Goal: Task Accomplishment & Management: Complete application form

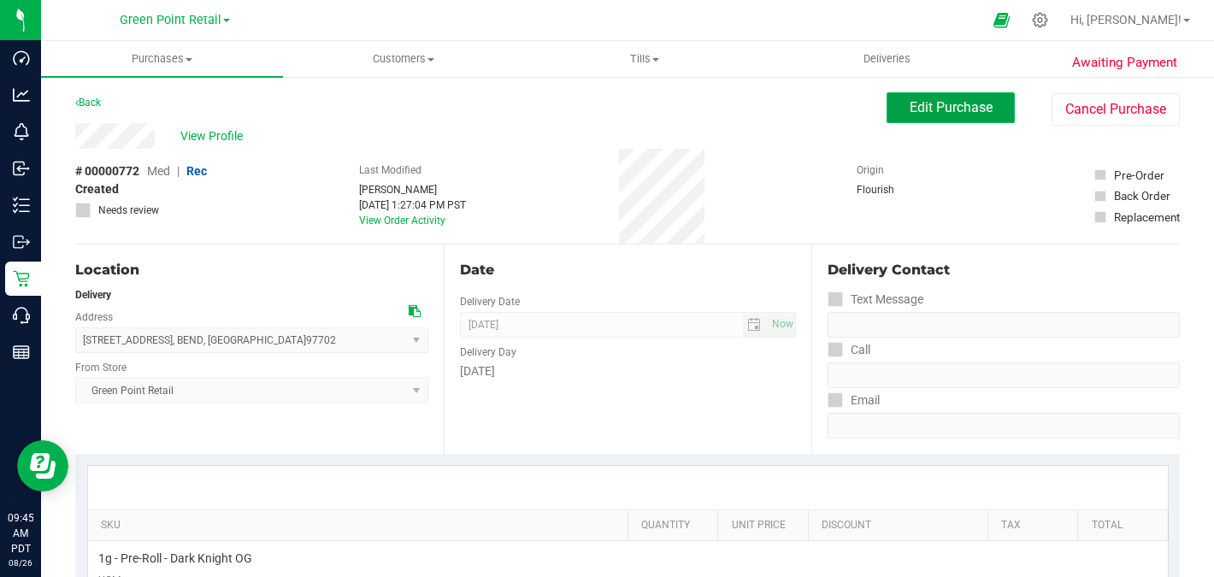
click at [934, 103] on span "Edit Purchase" at bounding box center [951, 107] width 83 height 16
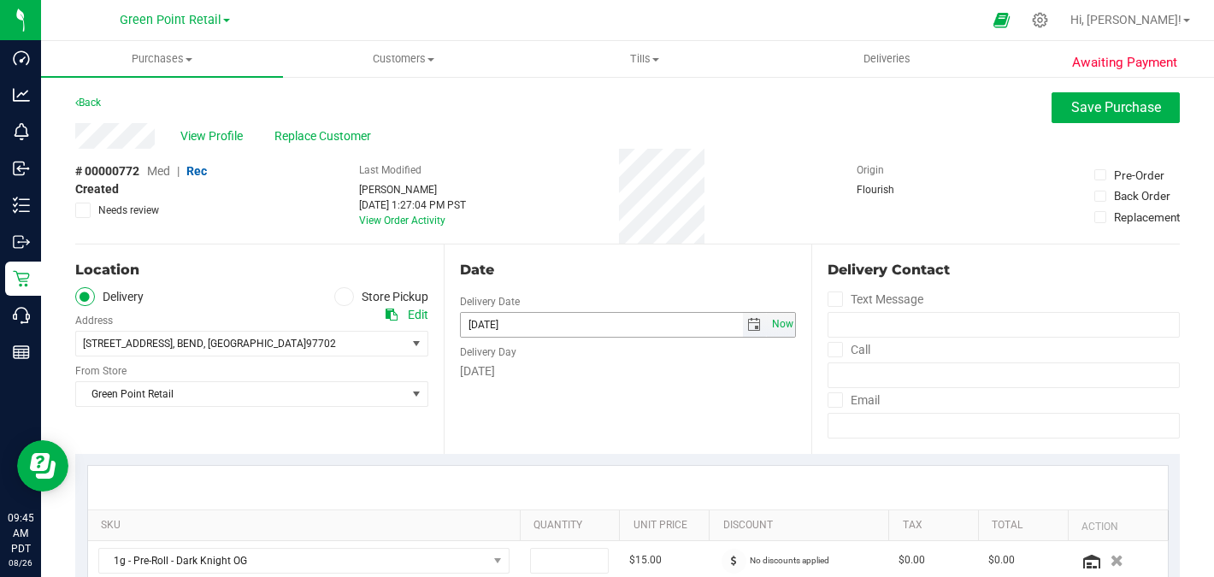
click at [778, 321] on span "Now" at bounding box center [782, 324] width 29 height 25
type input "[DATE]"
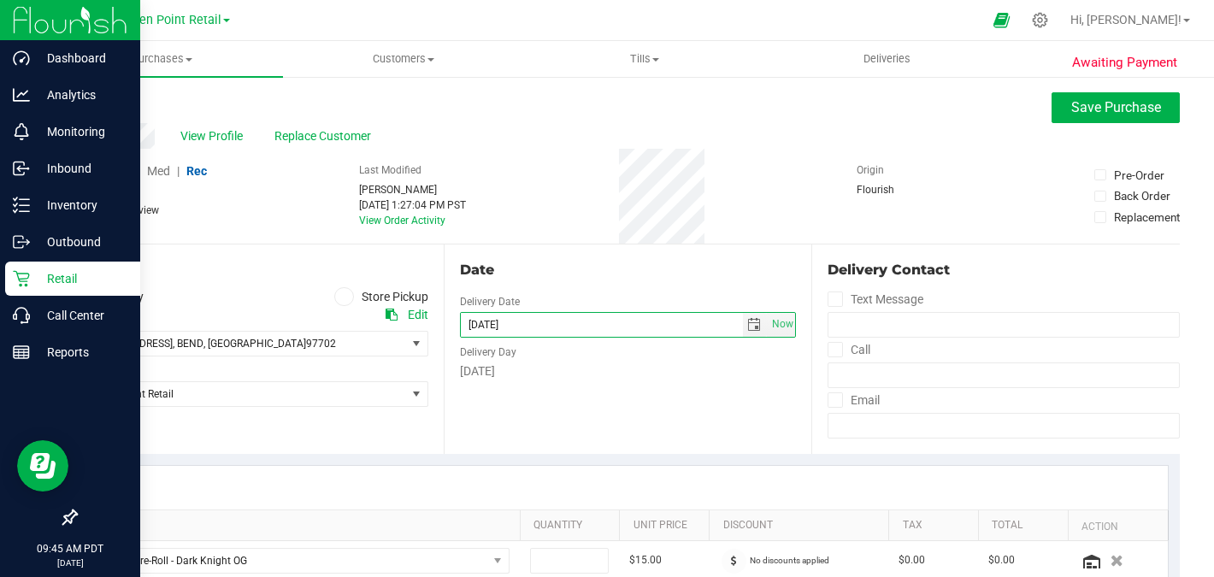
click at [47, 275] on p "Retail" at bounding box center [81, 278] width 103 height 21
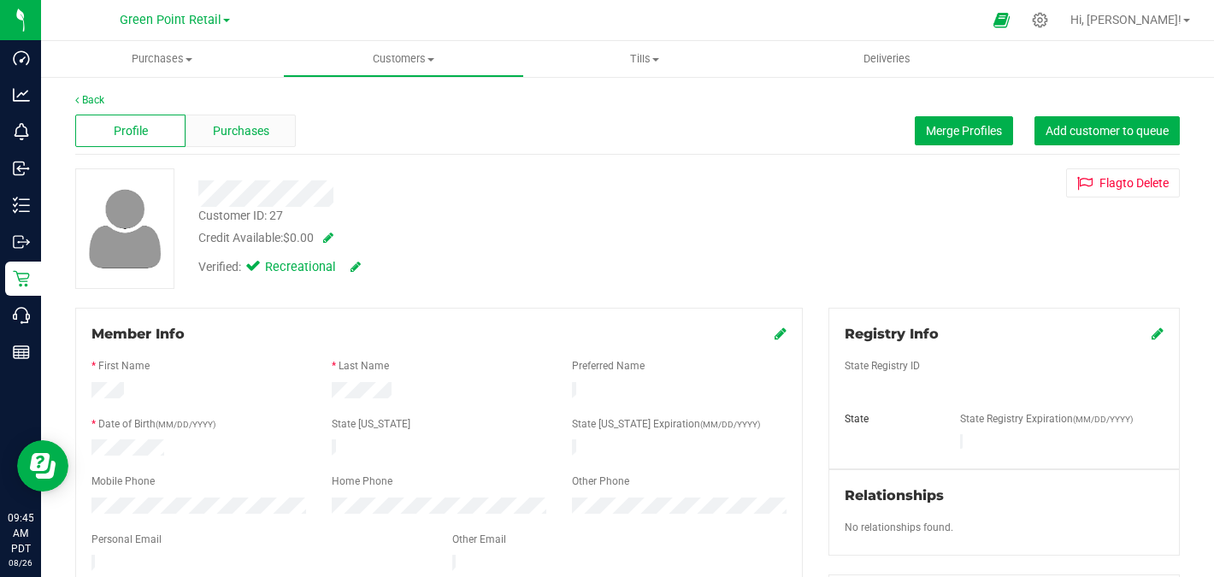
click at [233, 133] on span "Purchases" at bounding box center [241, 131] width 56 height 18
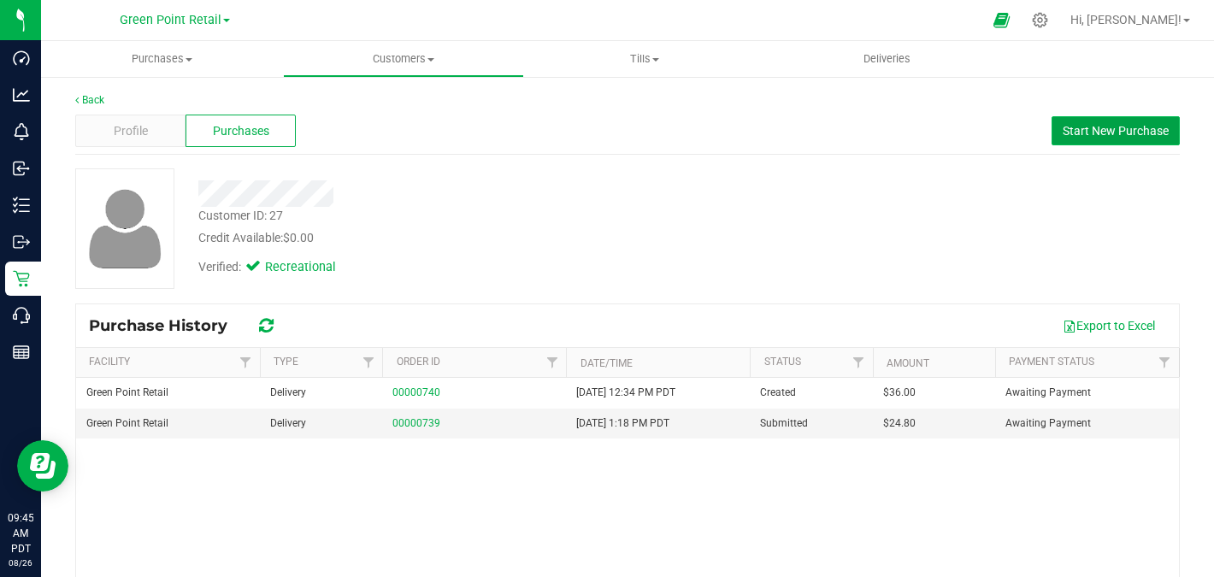
click at [1142, 136] on span "Start New Purchase" at bounding box center [1116, 131] width 106 height 14
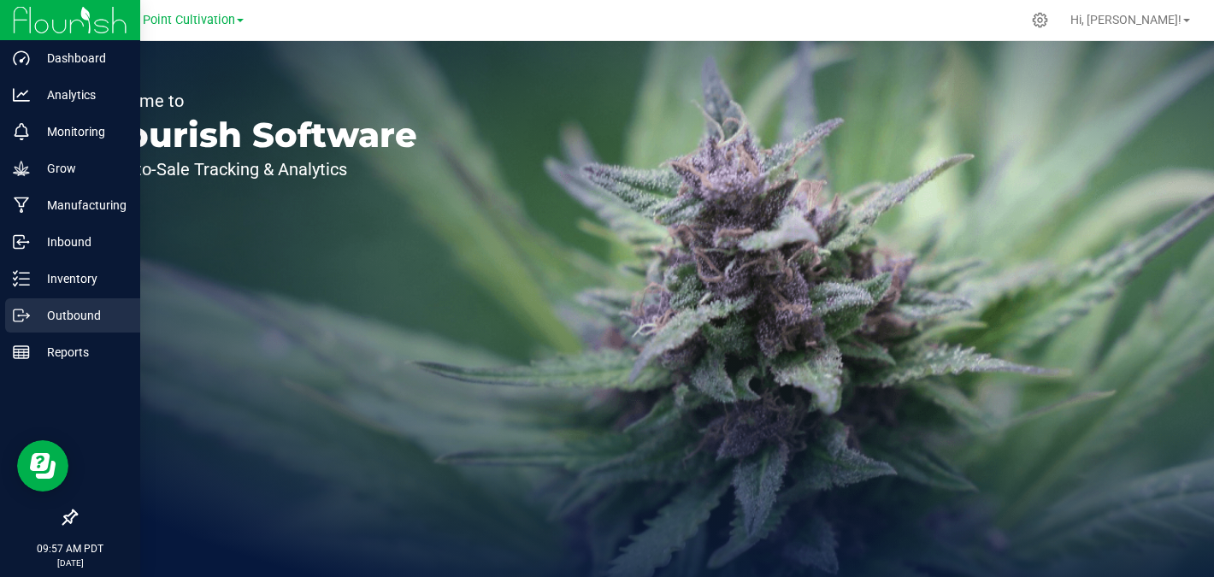
click at [74, 321] on p "Outbound" at bounding box center [81, 315] width 103 height 21
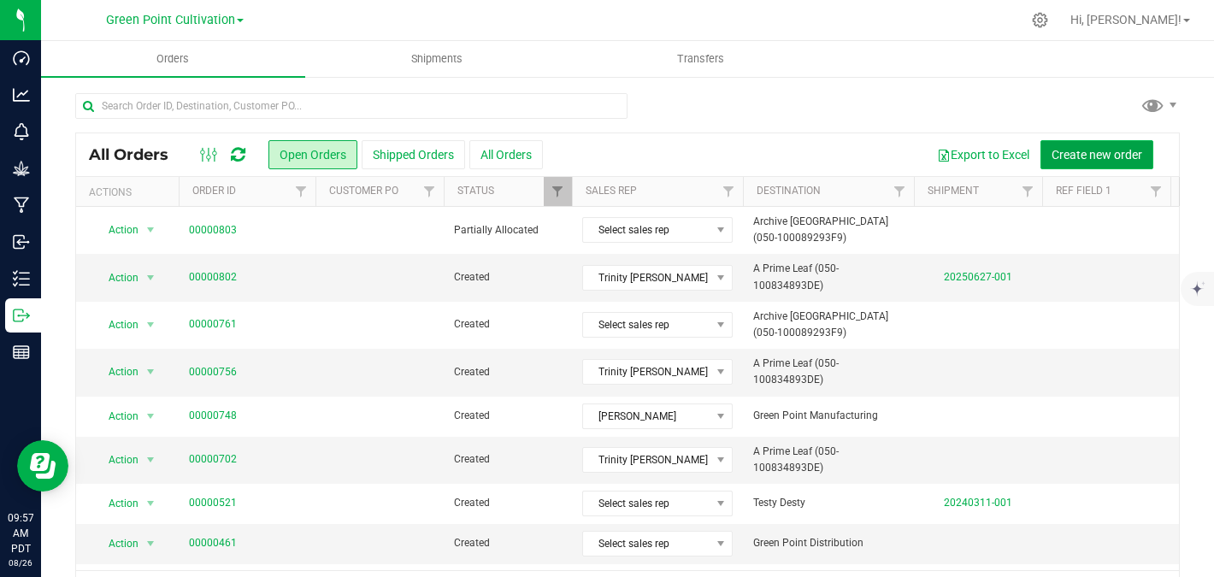
click at [1098, 156] on span "Create new order" at bounding box center [1097, 155] width 91 height 14
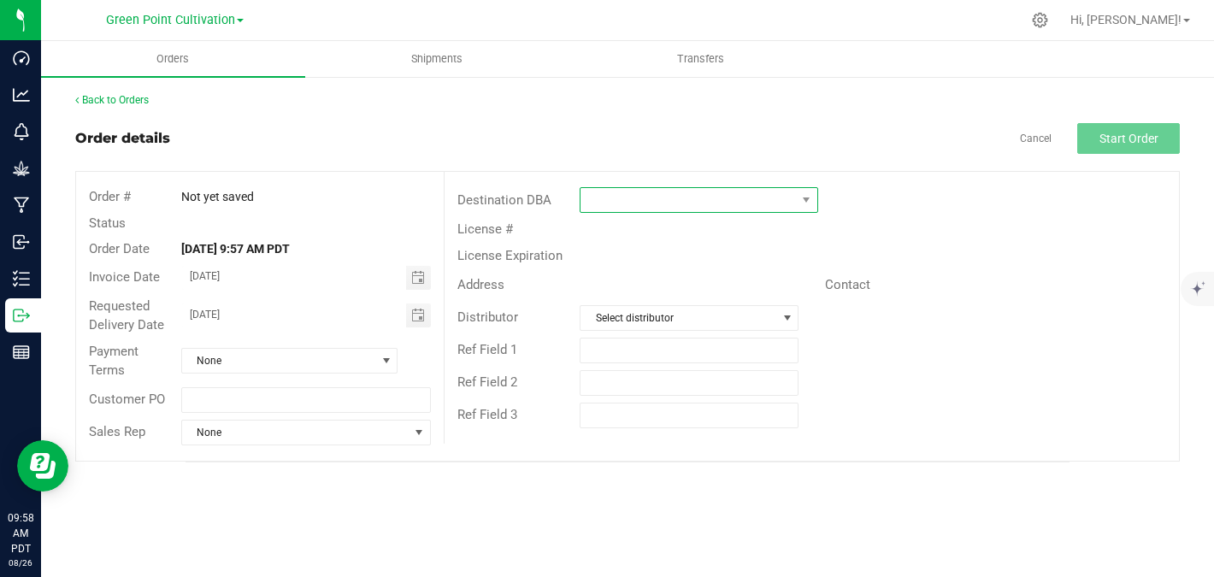
click at [656, 204] on span at bounding box center [688, 200] width 215 height 24
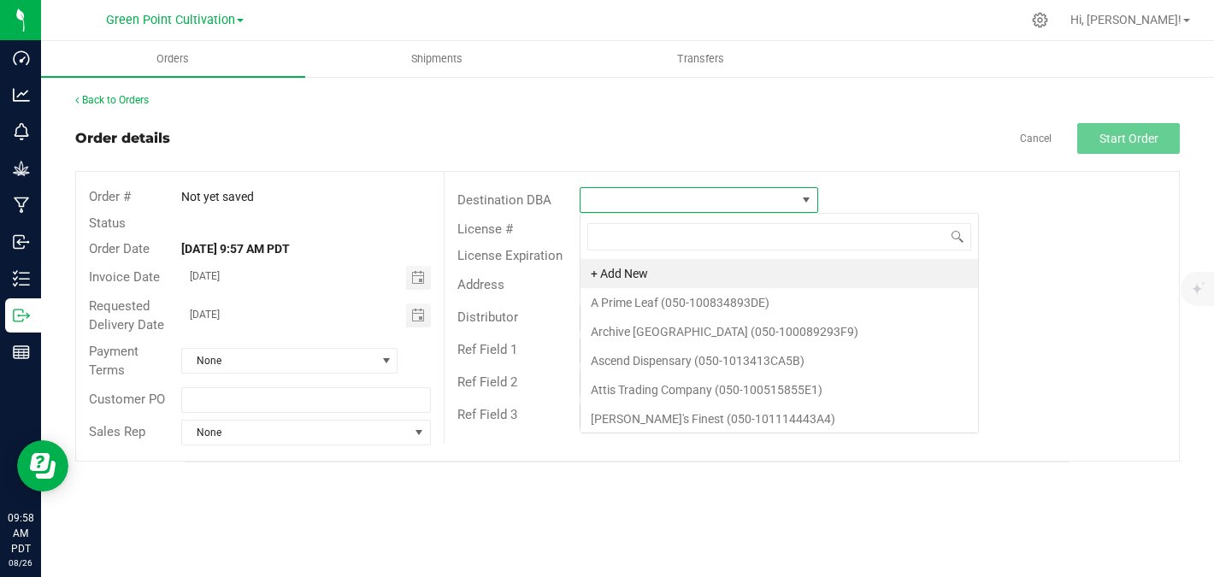
scroll to position [26, 239]
click at [667, 358] on li "Ascend Dispensary (050-1013413CA5B)" at bounding box center [780, 360] width 398 height 29
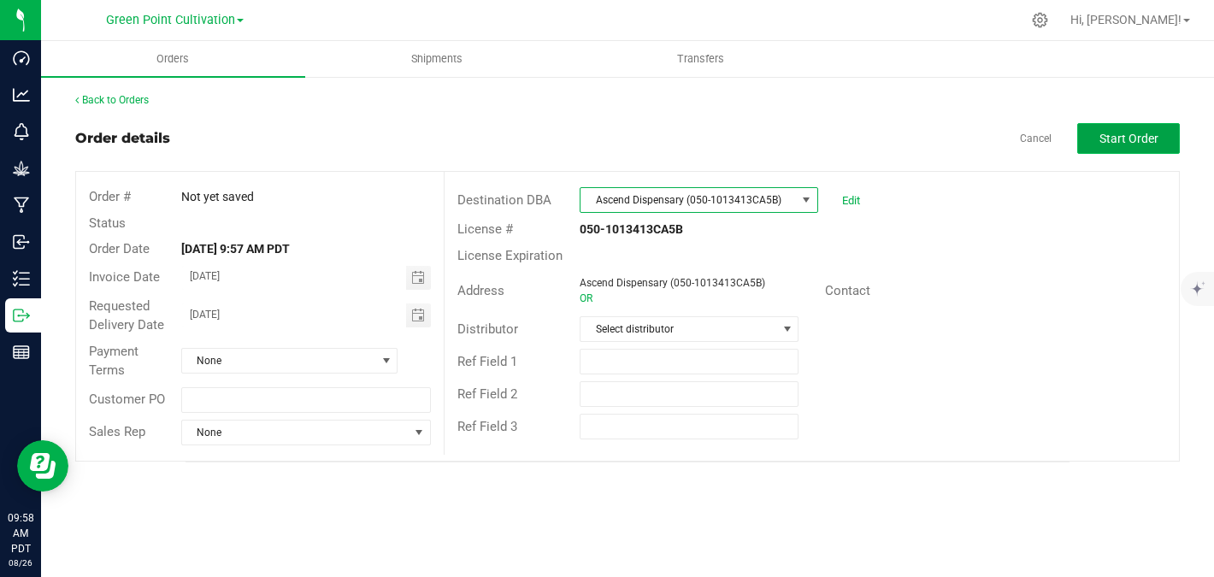
click at [1134, 147] on button "Start Order" at bounding box center [1128, 138] width 103 height 31
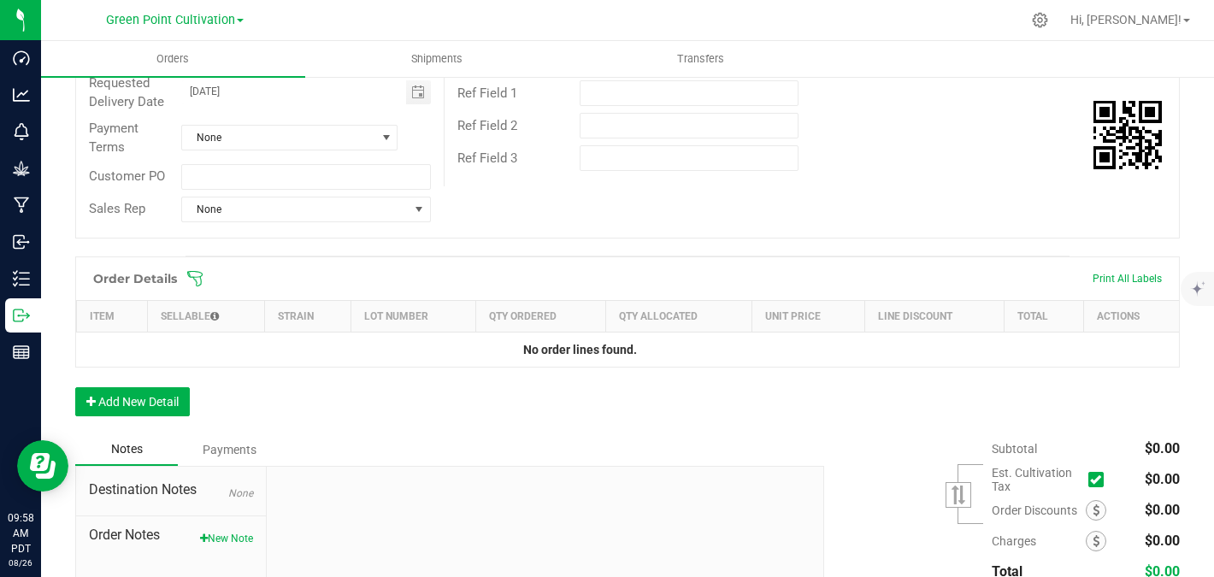
scroll to position [263, 0]
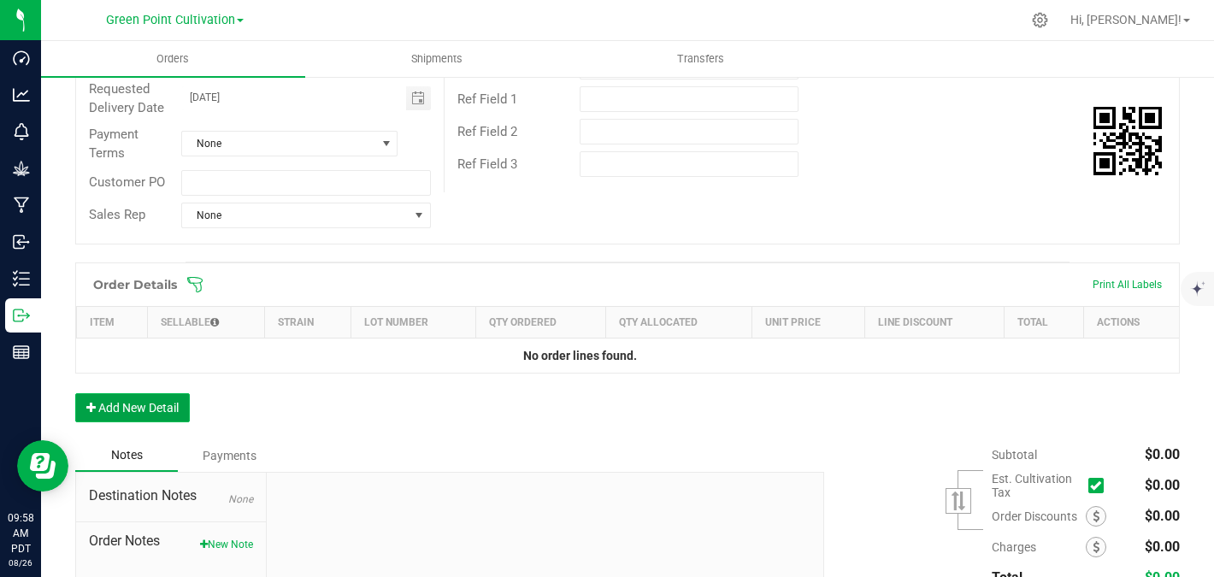
click at [141, 396] on button "Add New Detail" at bounding box center [132, 407] width 115 height 29
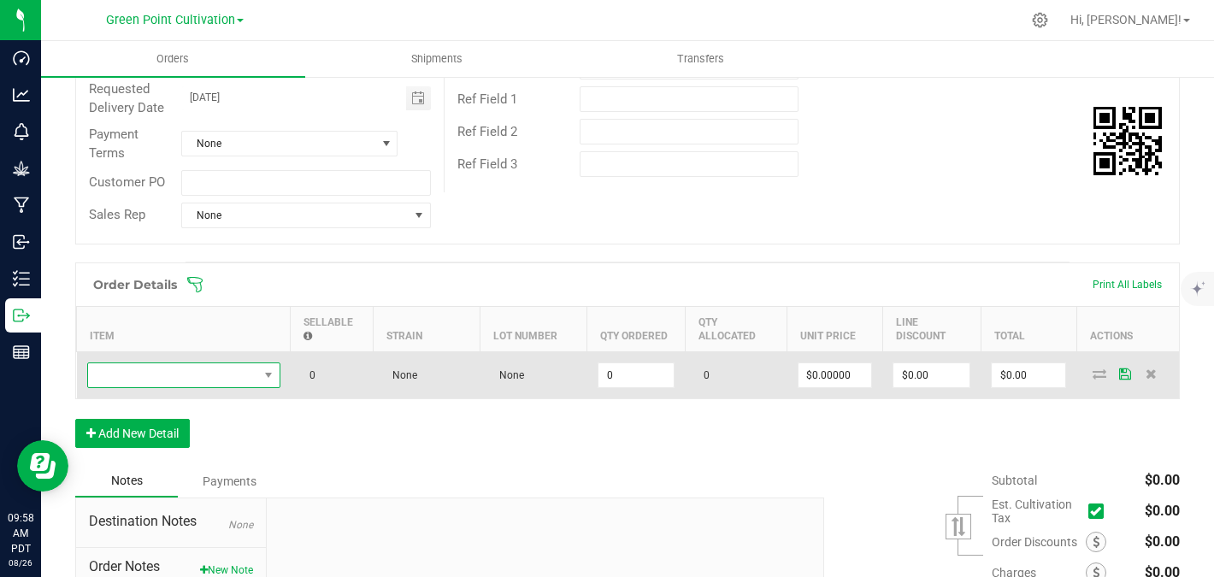
click at [157, 369] on span "NO DATA FOUND" at bounding box center [173, 375] width 170 height 24
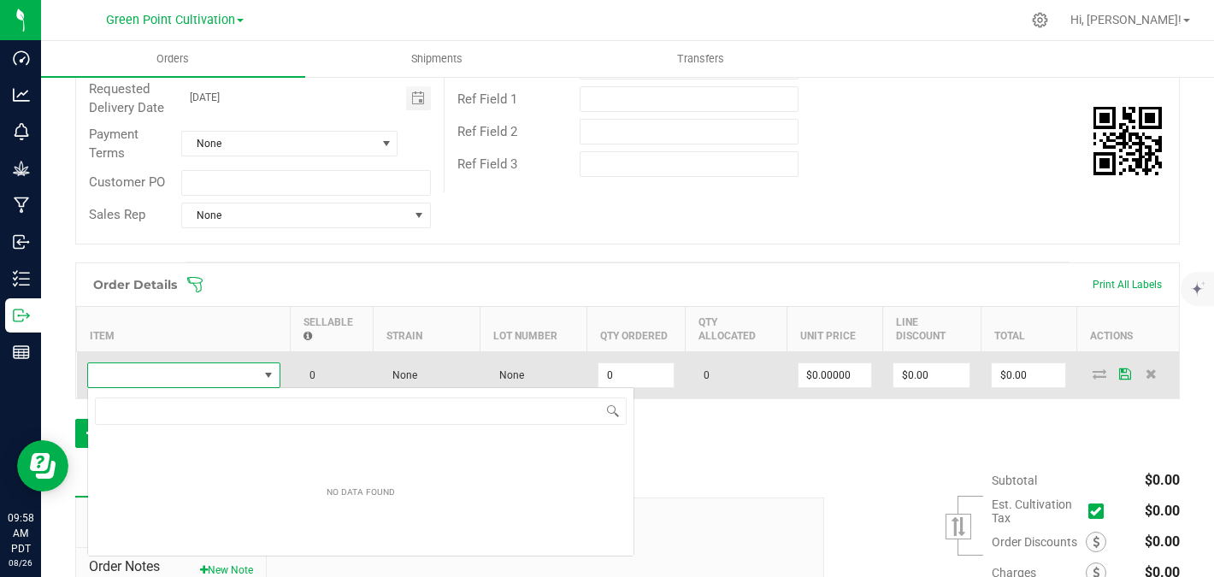
scroll to position [26, 193]
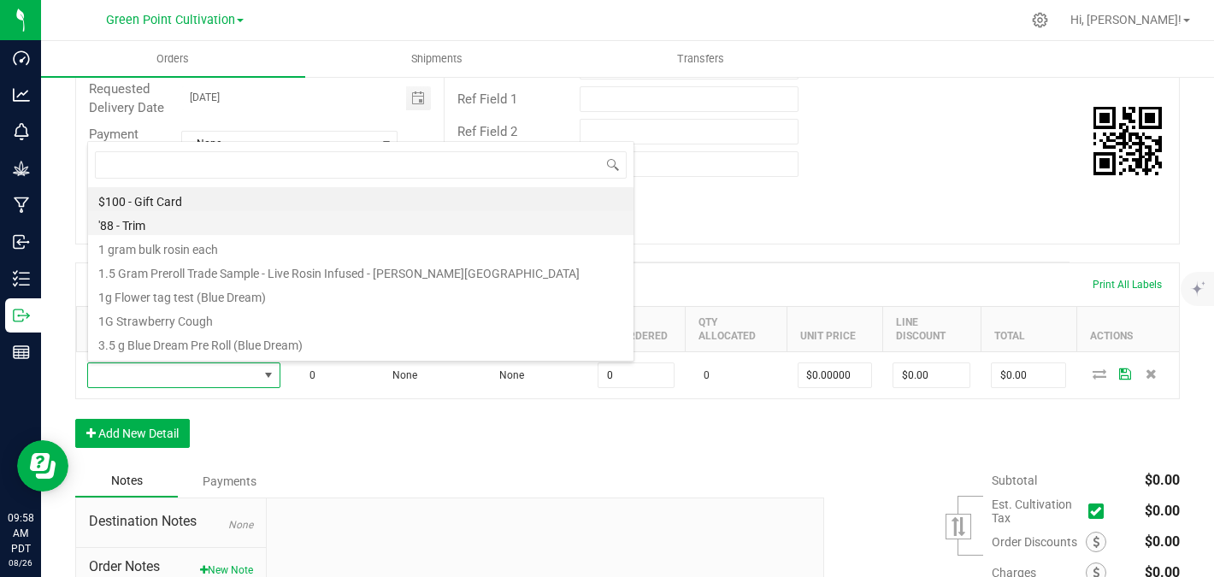
click at [160, 227] on li "'88 - Trim" at bounding box center [361, 223] width 546 height 24
type input "0.0000 g"
type input "$2.00000"
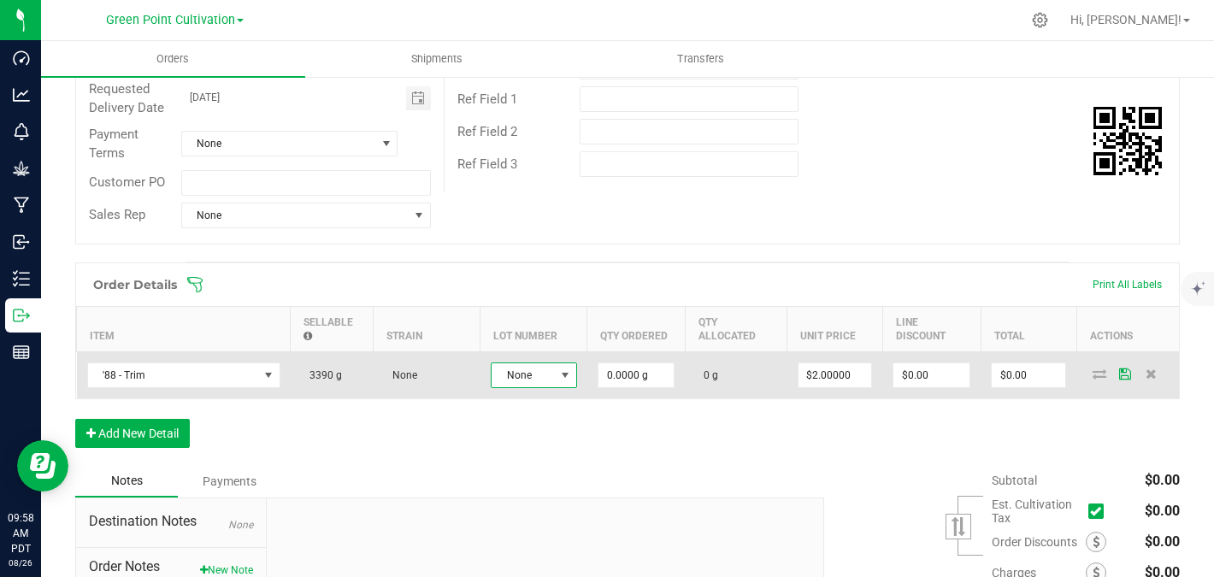
click at [540, 379] on span "None" at bounding box center [523, 375] width 63 height 24
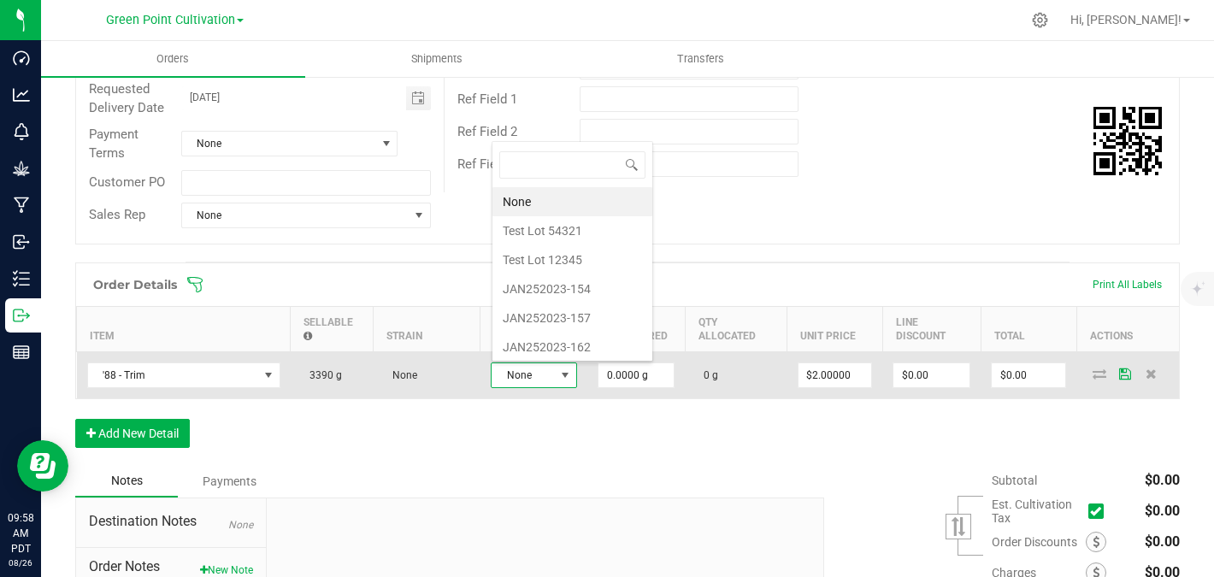
scroll to position [26, 86]
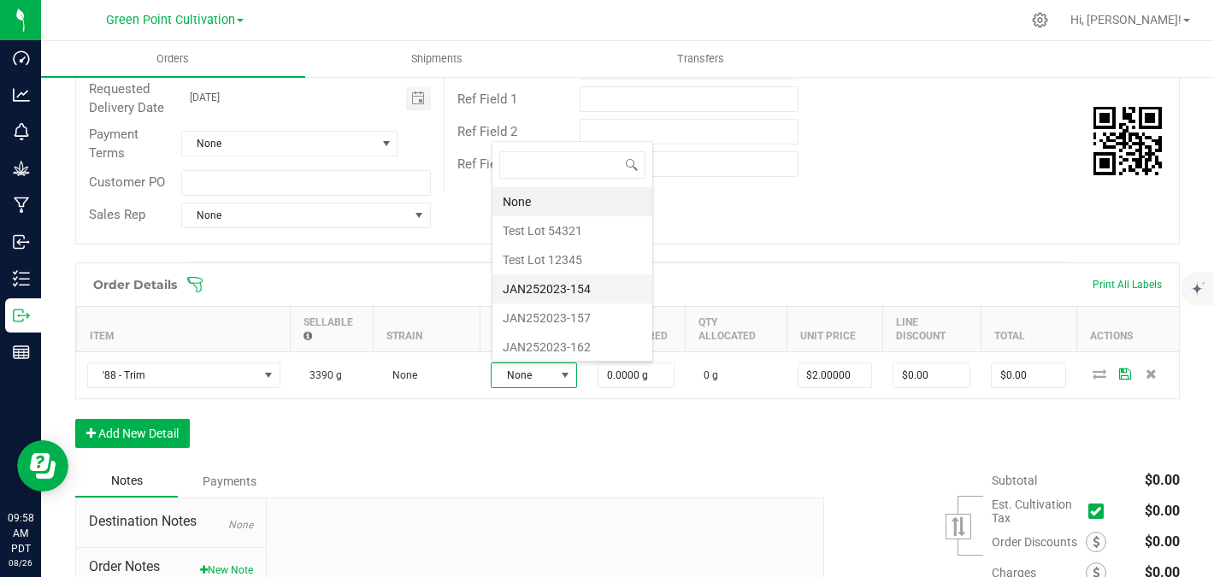
click at [567, 283] on li "JAN252023-154" at bounding box center [573, 288] width 160 height 29
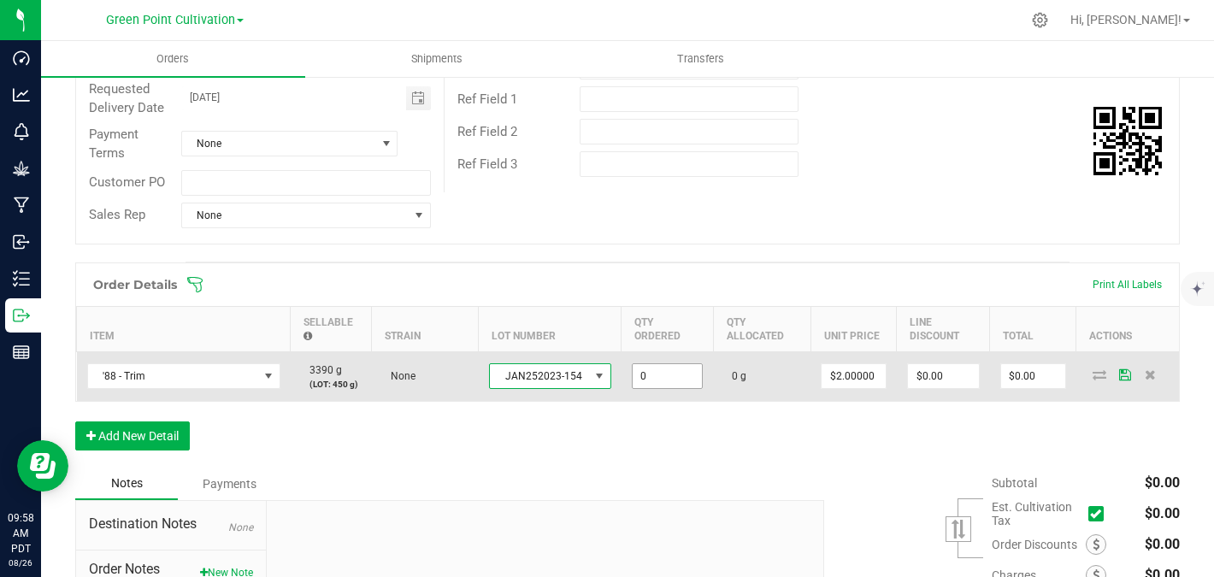
click at [669, 375] on input "0" at bounding box center [668, 376] width 70 height 24
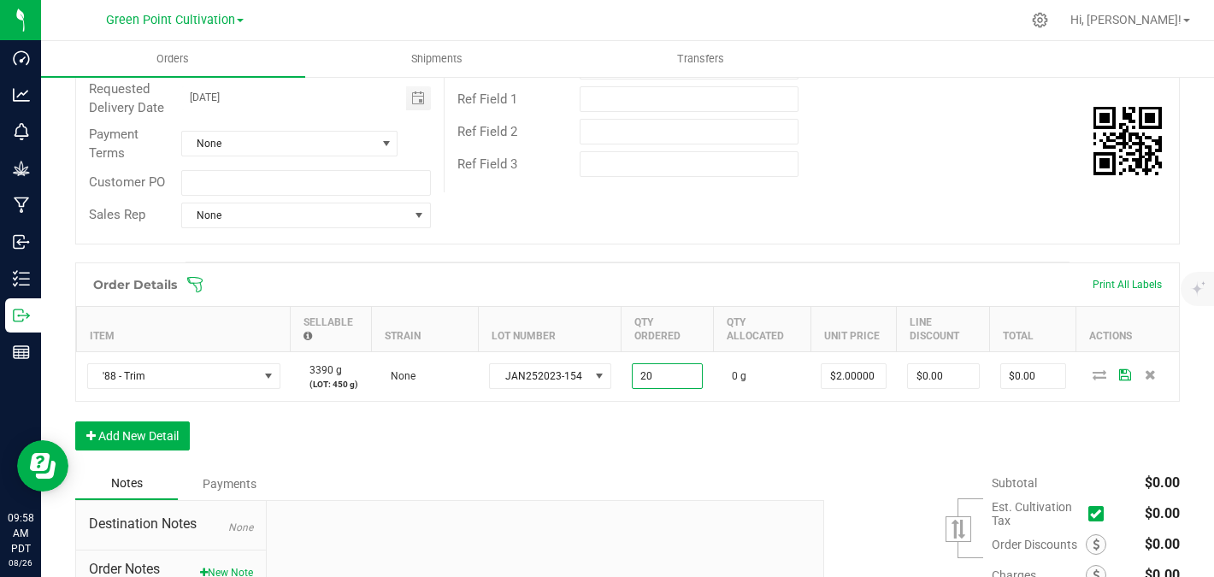
type input "20.0000 g"
type input "$40.00"
click at [595, 428] on div "Order Details Print All Labels Item Sellable Strain Lot Number Qty Ordered Qty …" at bounding box center [627, 365] width 1105 height 205
click at [158, 443] on button "Add New Detail" at bounding box center [132, 436] width 115 height 29
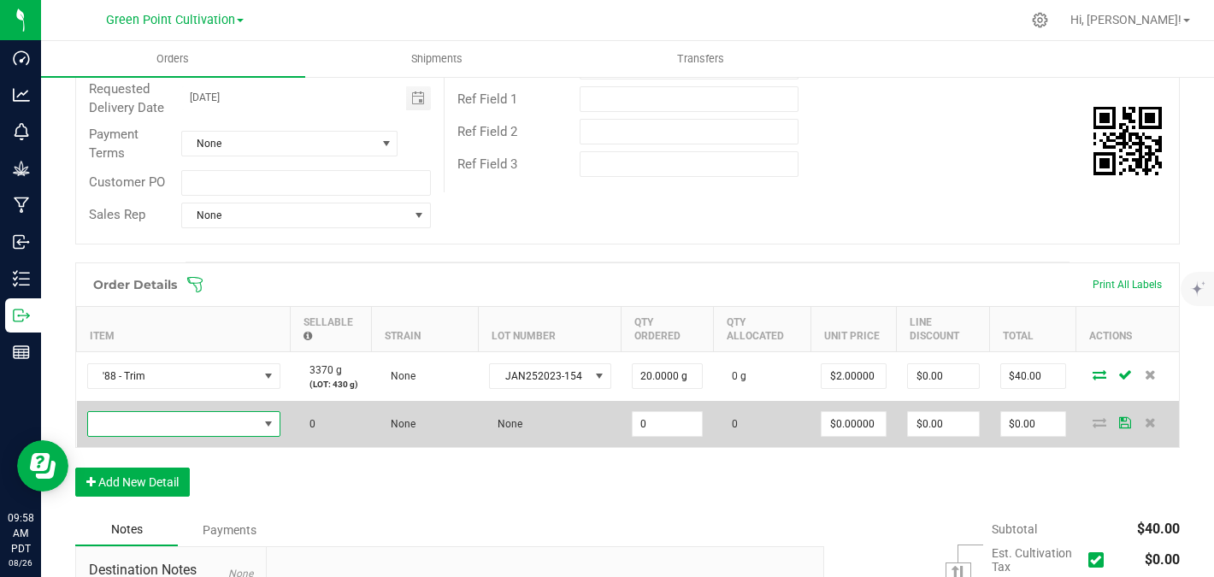
click at [170, 427] on span "NO DATA FOUND" at bounding box center [173, 424] width 170 height 24
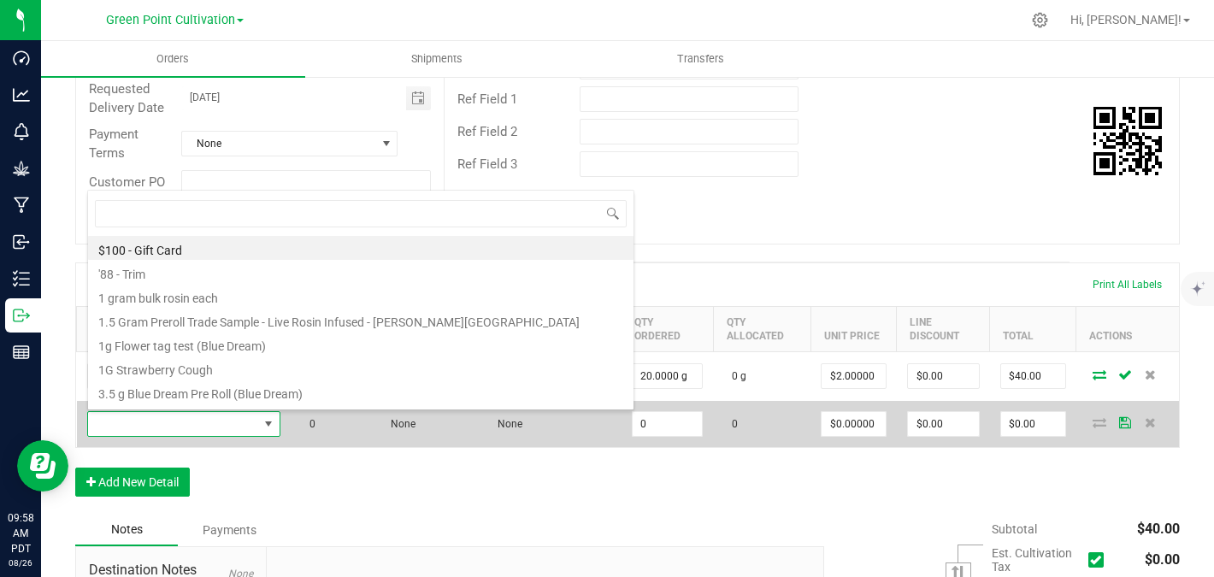
scroll to position [26, 193]
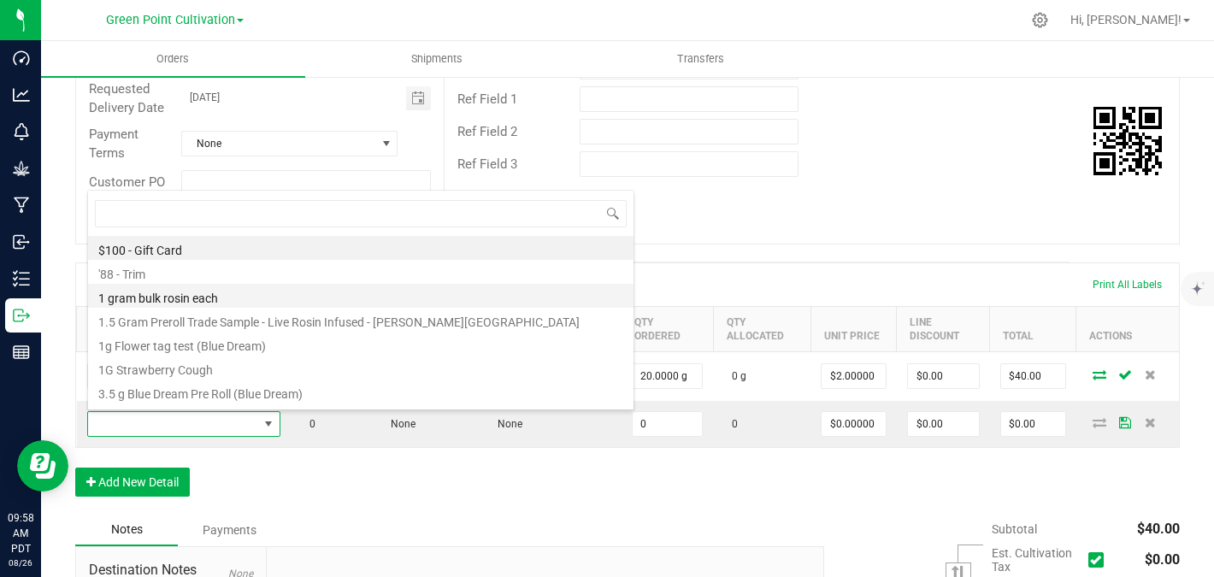
click at [186, 301] on li "1 gram bulk rosin each" at bounding box center [361, 296] width 546 height 24
type input "0 ea"
type input "$3.00000"
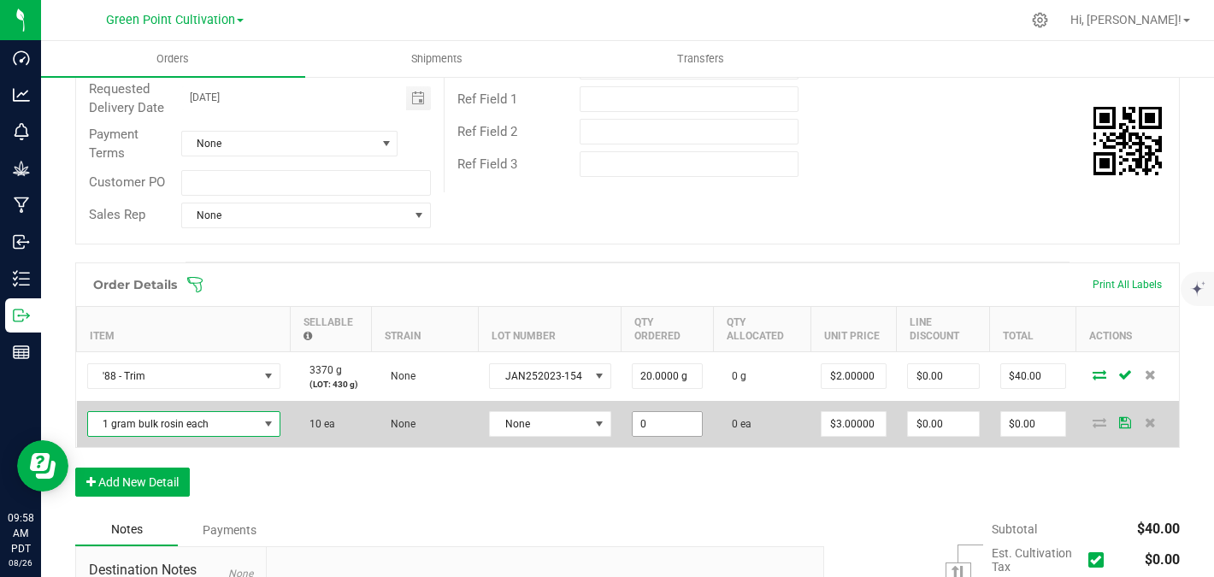
click at [680, 431] on input "0" at bounding box center [668, 424] width 70 height 24
type input "1"
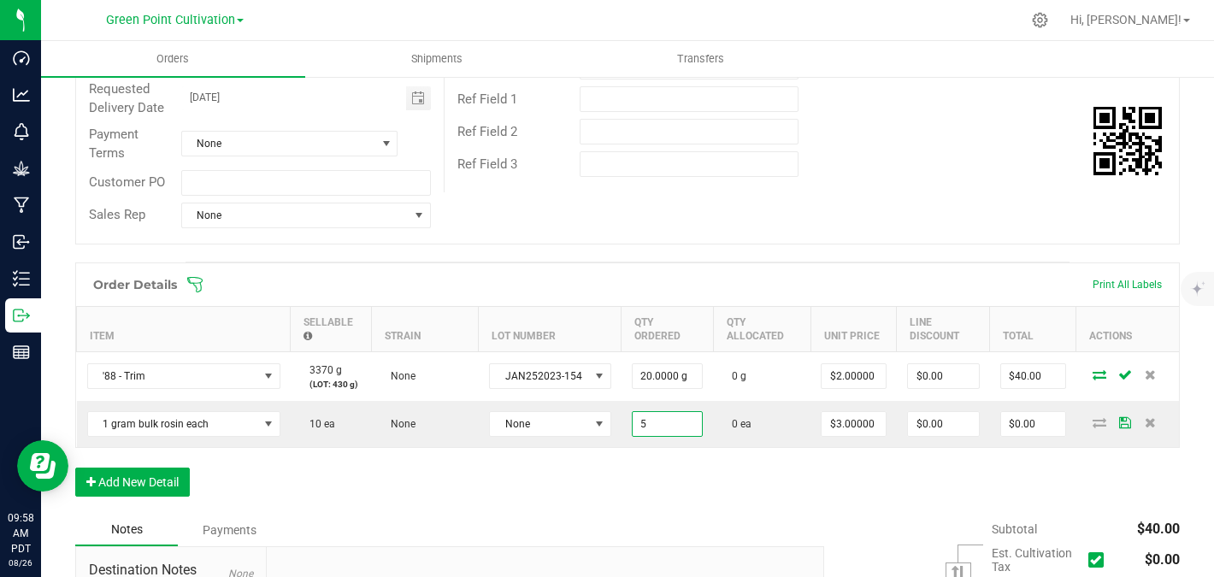
type input "5 ea"
type input "$15.00"
click at [467, 509] on div "Order Details Print All Labels Item Sellable Strain Lot Number Qty Ordered Qty …" at bounding box center [627, 388] width 1105 height 251
click at [156, 485] on button "Add New Detail" at bounding box center [132, 482] width 115 height 29
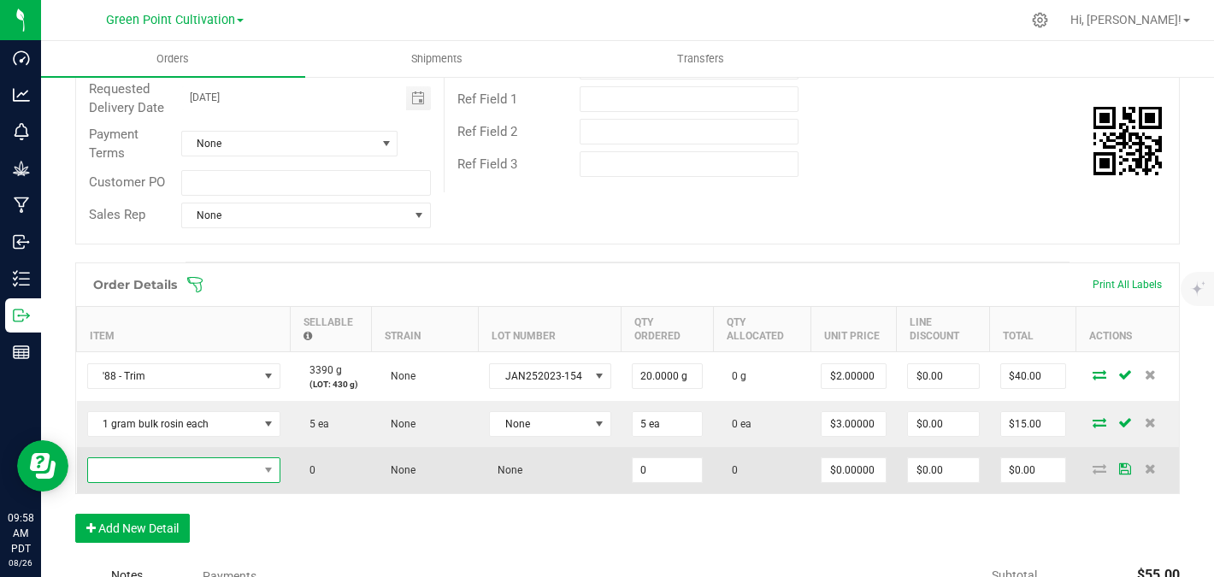
click at [162, 469] on span "NO DATA FOUND" at bounding box center [173, 470] width 170 height 24
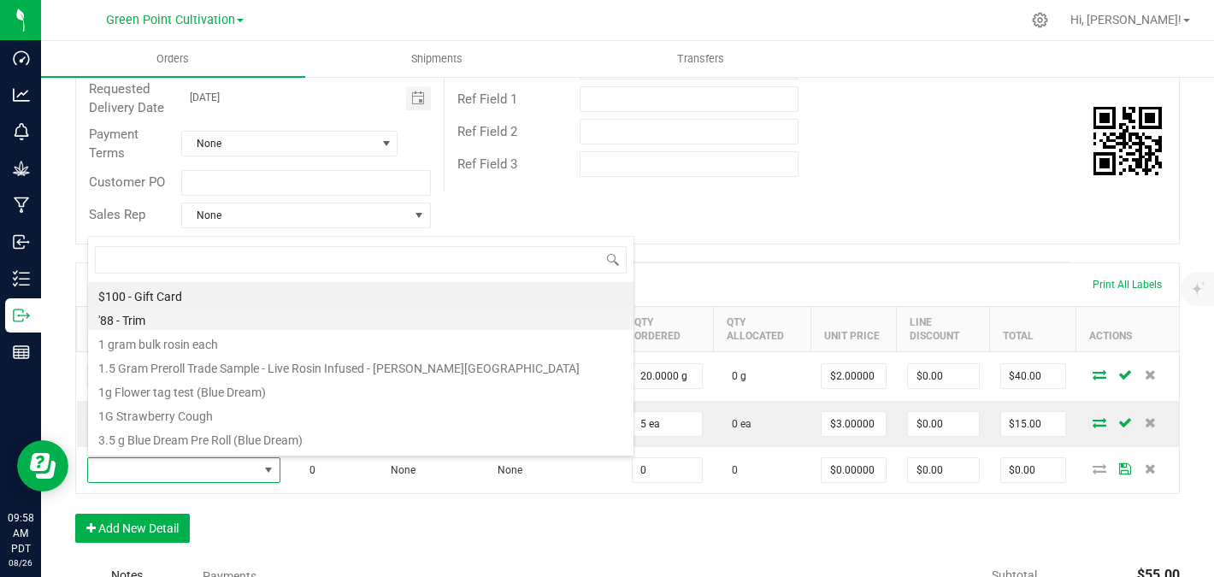
click at [199, 321] on li "'88 - Trim" at bounding box center [361, 318] width 546 height 24
type input "0.0000 g"
type input "$2.00000"
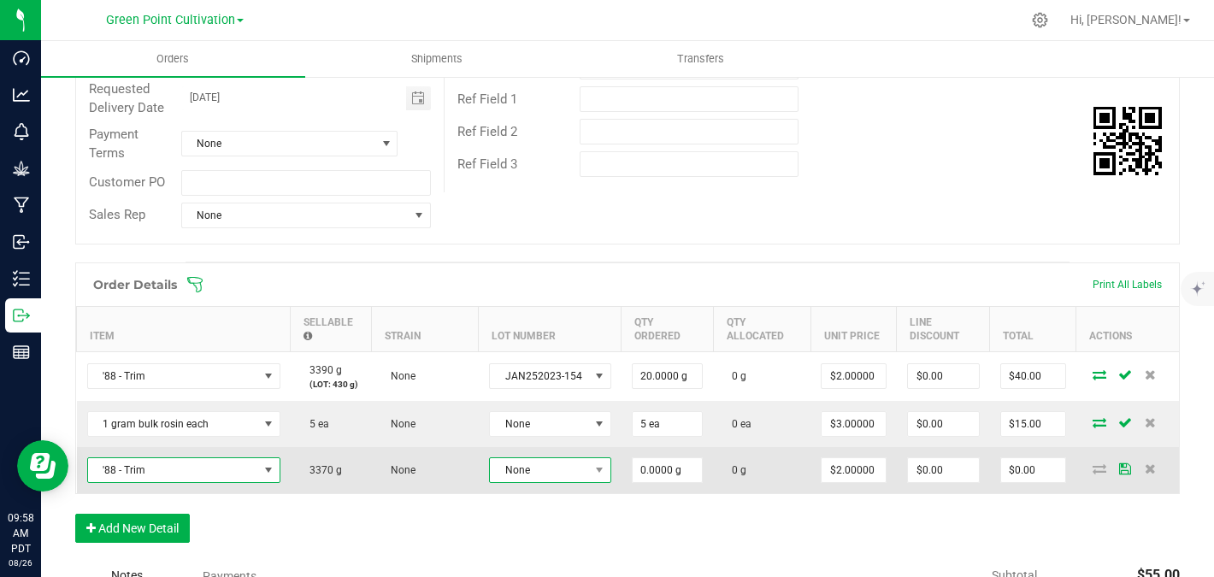
click at [535, 463] on span "None" at bounding box center [539, 470] width 99 height 24
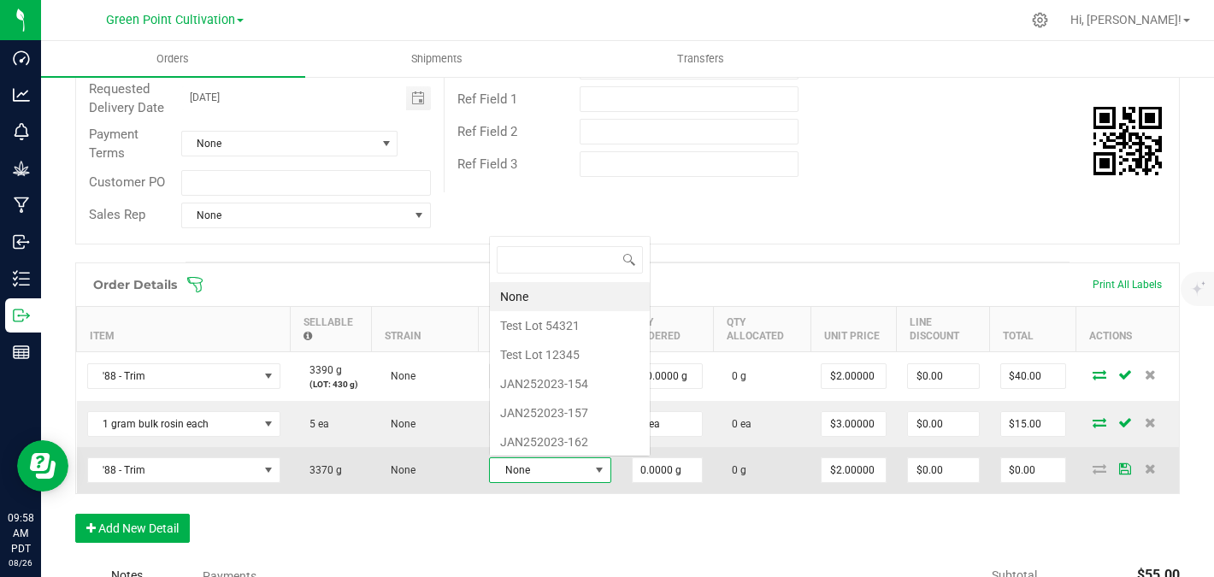
scroll to position [26, 119]
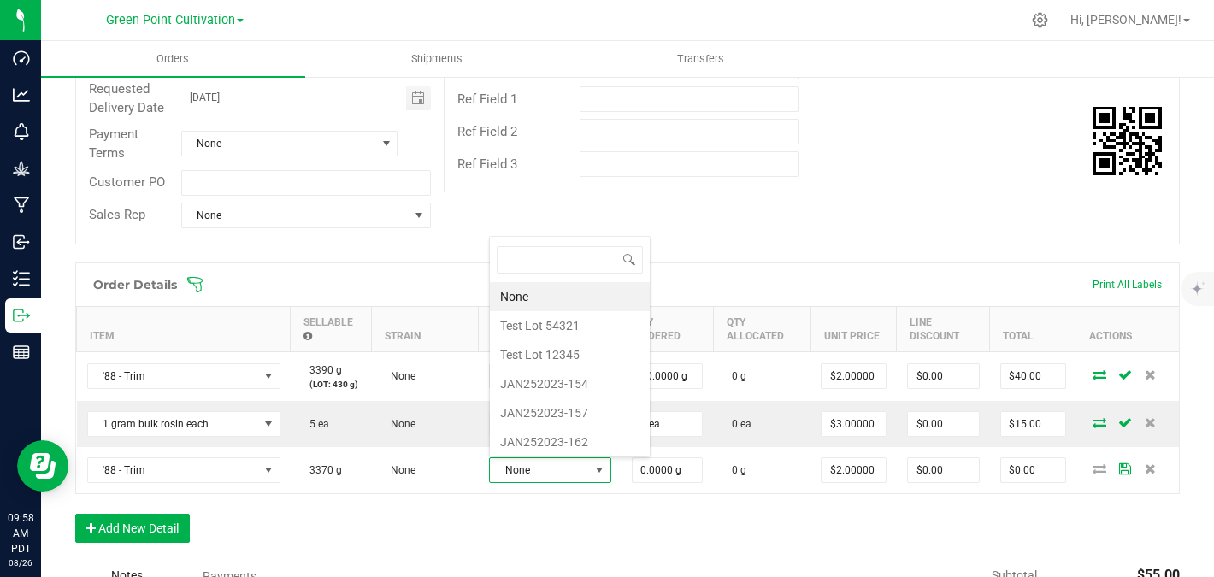
click at [534, 518] on div "Order Details Print All Labels Item Sellable Strain Lot Number Qty Ordered Qty …" at bounding box center [627, 412] width 1105 height 298
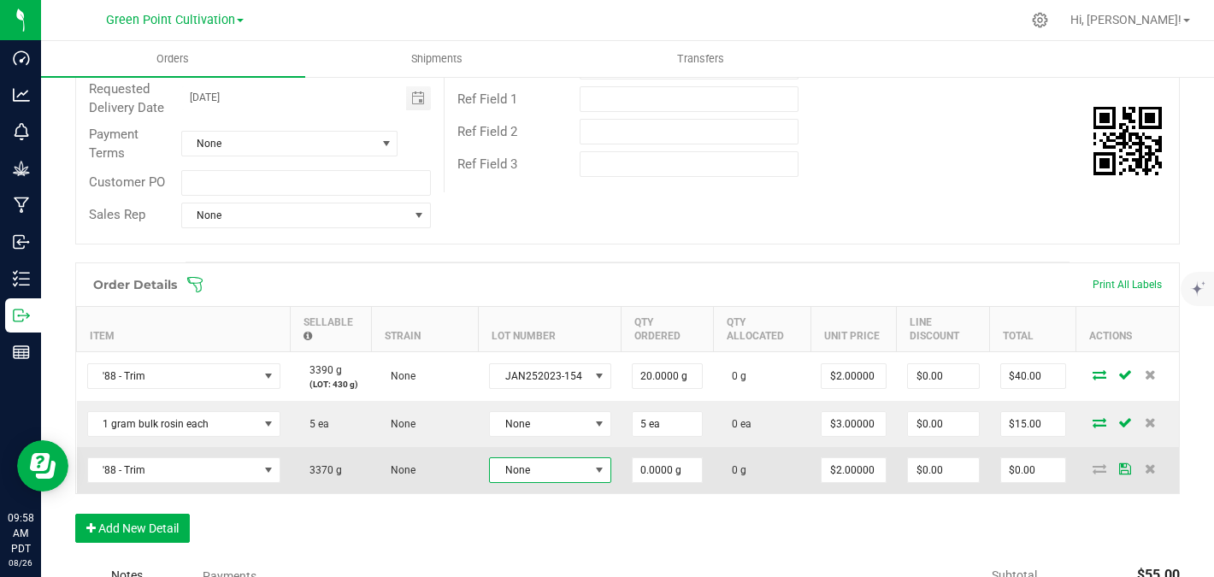
click at [545, 475] on span "None" at bounding box center [539, 470] width 99 height 24
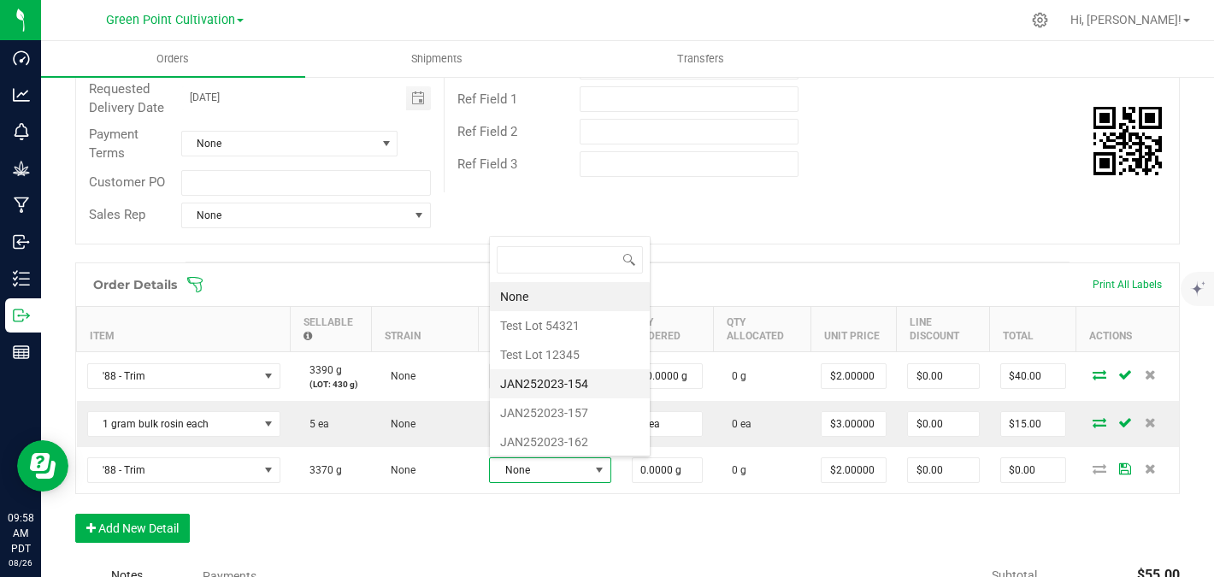
click at [554, 384] on li "JAN252023-154" at bounding box center [570, 383] width 160 height 29
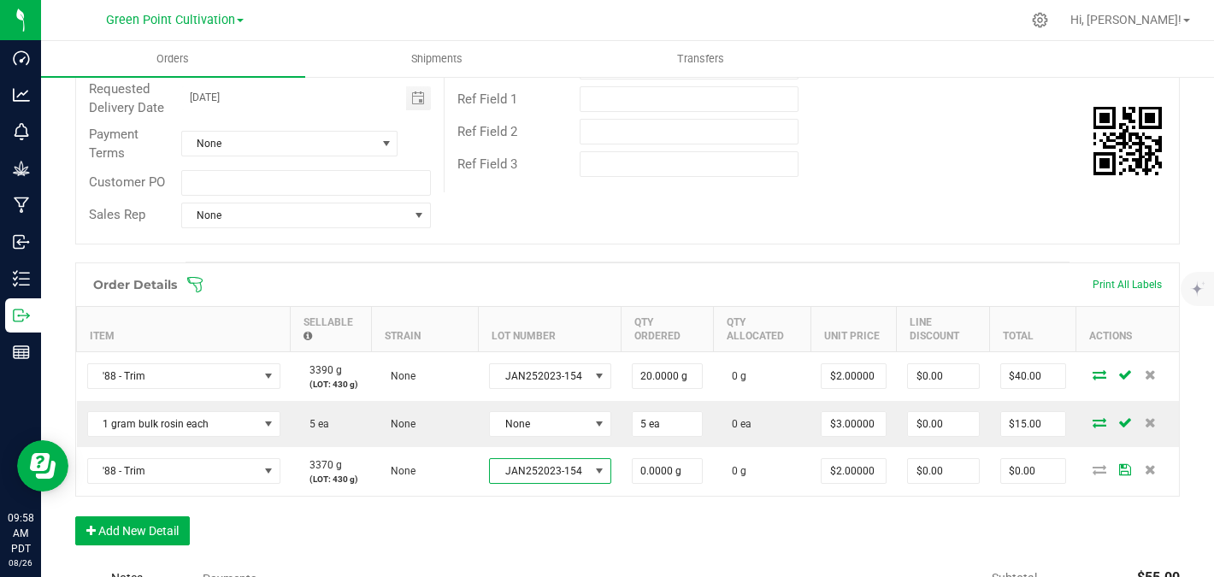
click at [639, 522] on div "Order Details Print All Labels Item Sellable Strain Lot Number Qty Ordered Qty …" at bounding box center [627, 413] width 1105 height 300
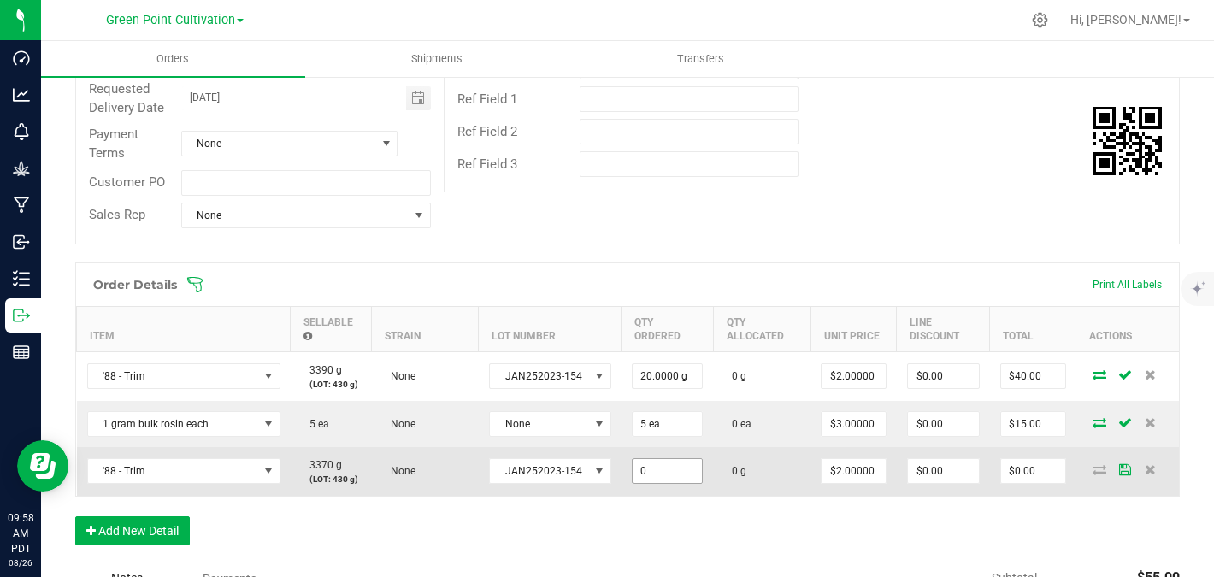
click at [659, 472] on input "0" at bounding box center [668, 471] width 70 height 24
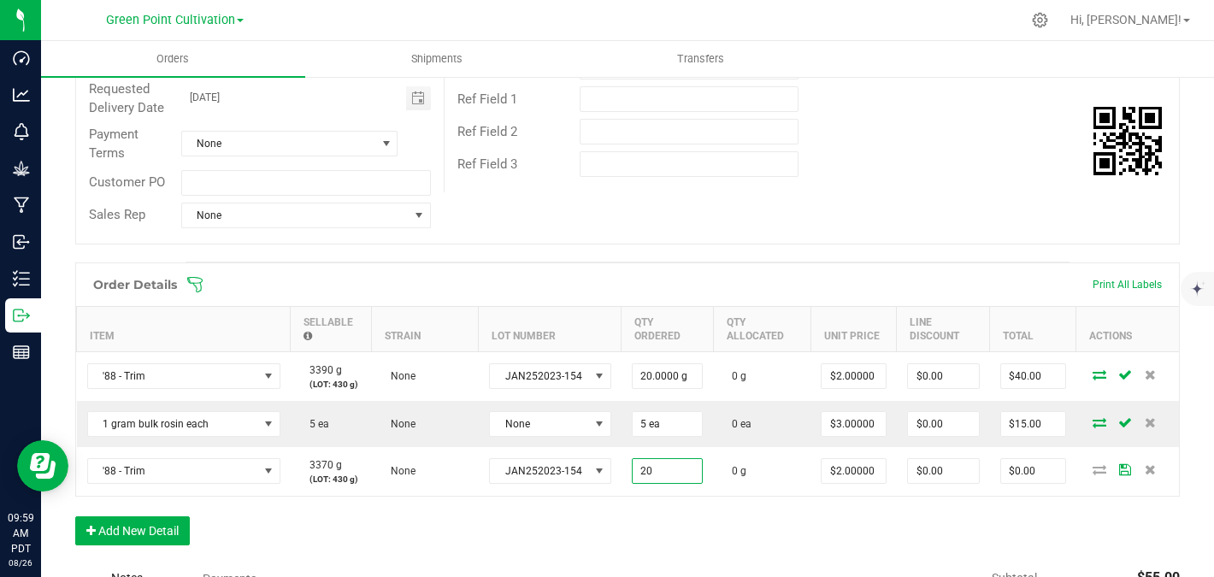
type input "20.0000 g"
type input "$40.00"
click at [651, 532] on div "Order Details Print All Labels Item Sellable Strain Lot Number Qty Ordered Qty …" at bounding box center [627, 413] width 1105 height 300
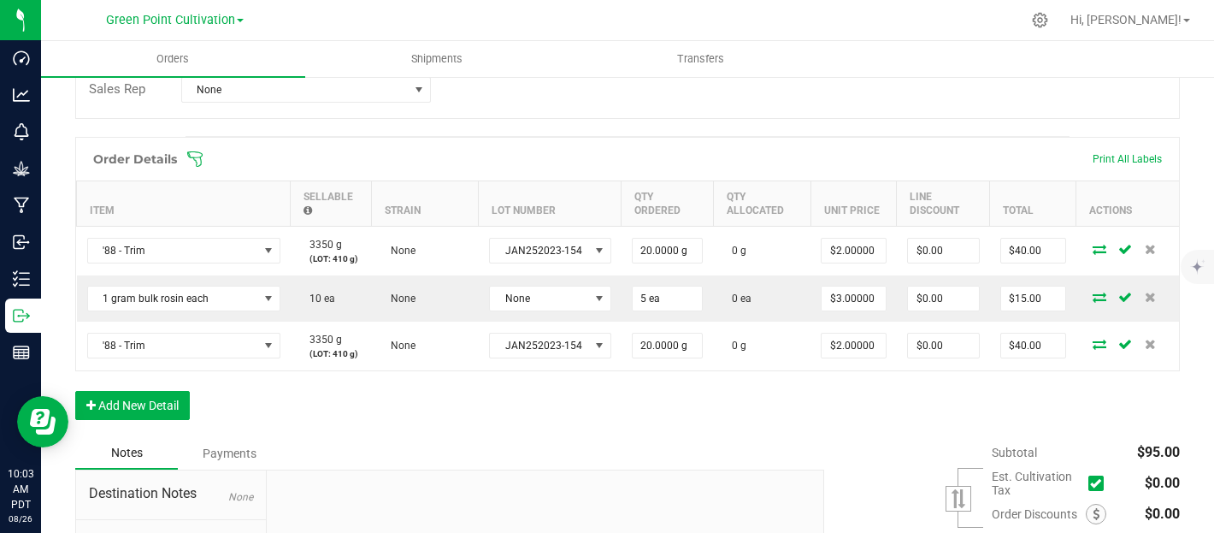
scroll to position [404, 0]
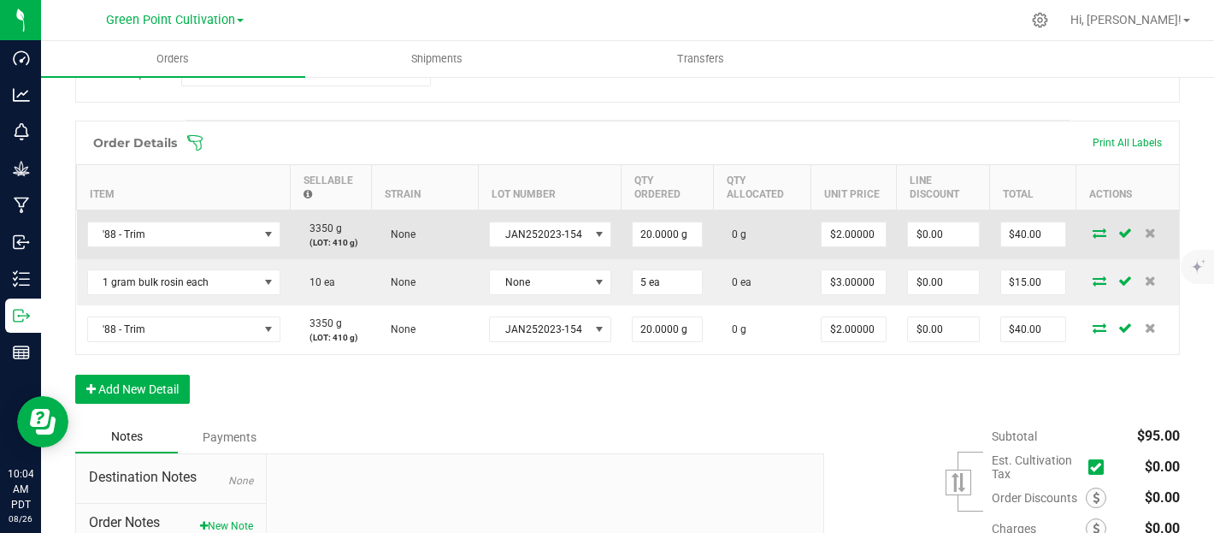
click at [1102, 232] on icon at bounding box center [1100, 232] width 14 height 10
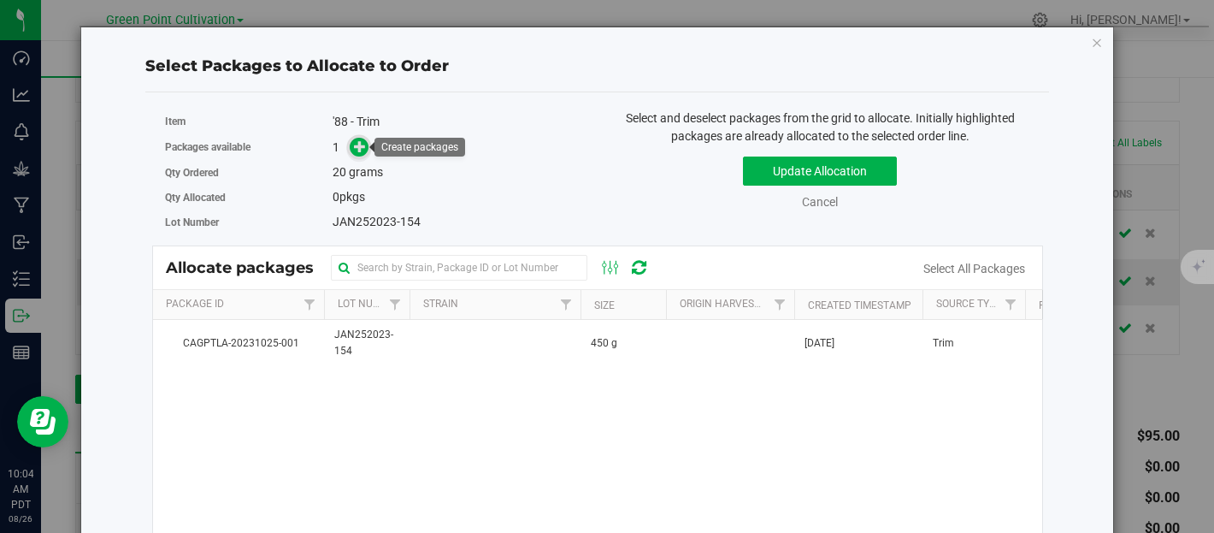
click at [359, 149] on icon at bounding box center [360, 146] width 12 height 12
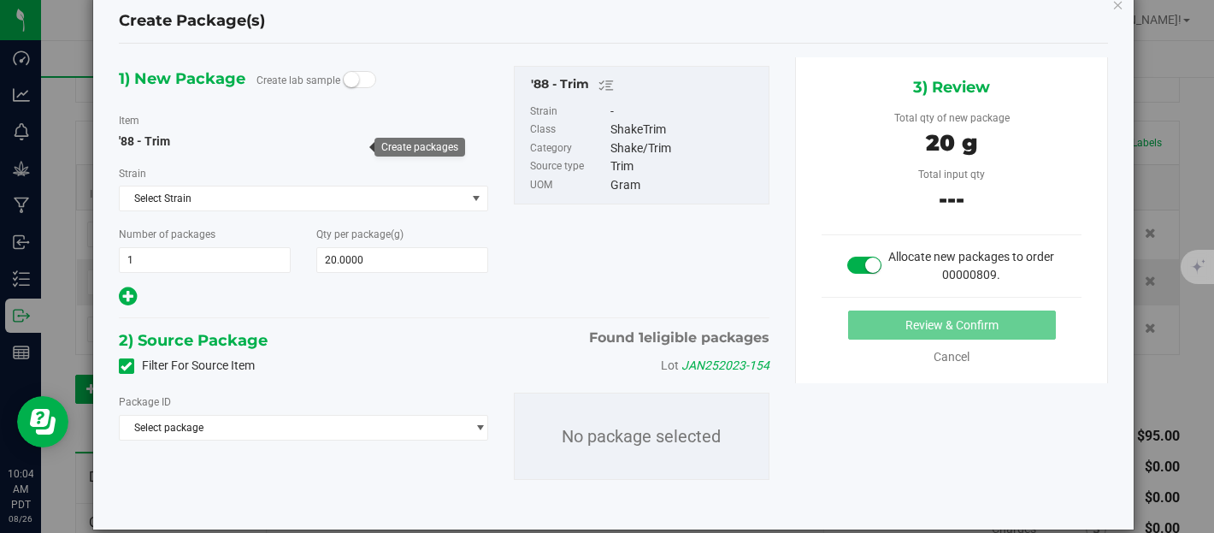
scroll to position [43, 0]
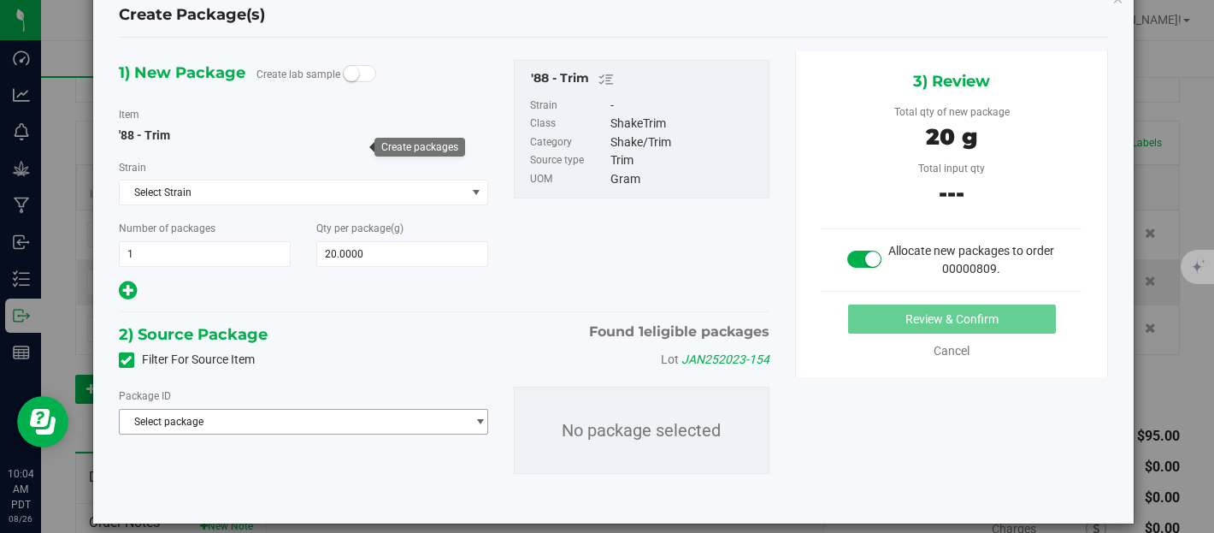
click at [433, 420] on span "Select package" at bounding box center [293, 422] width 346 height 24
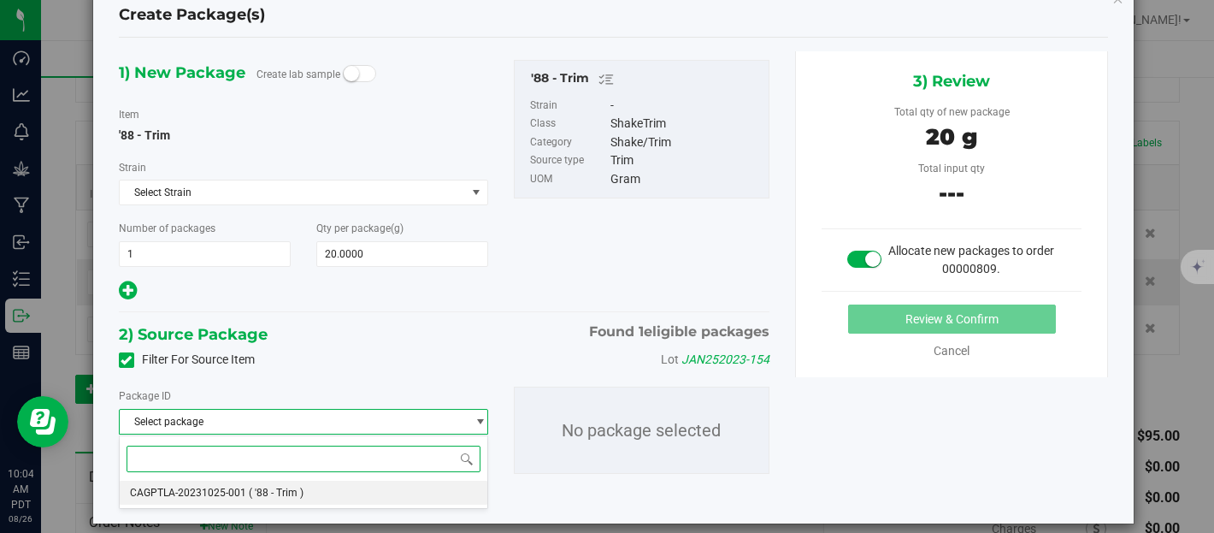
click at [392, 492] on li "CAGPTLA-20231025-001 ( '88 - Trim )" at bounding box center [304, 493] width 368 height 24
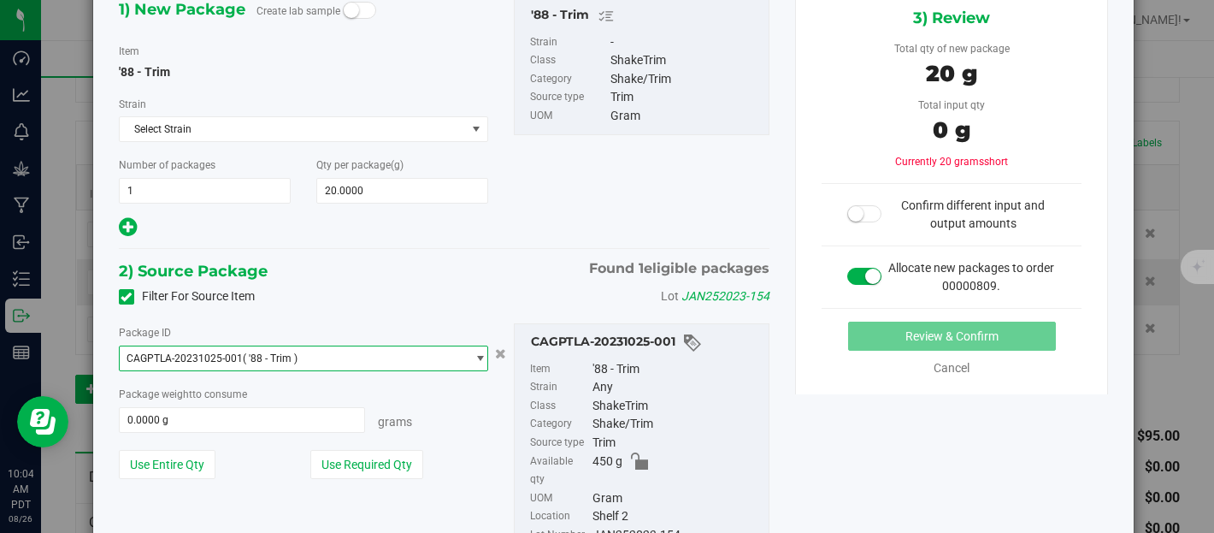
scroll to position [126, 0]
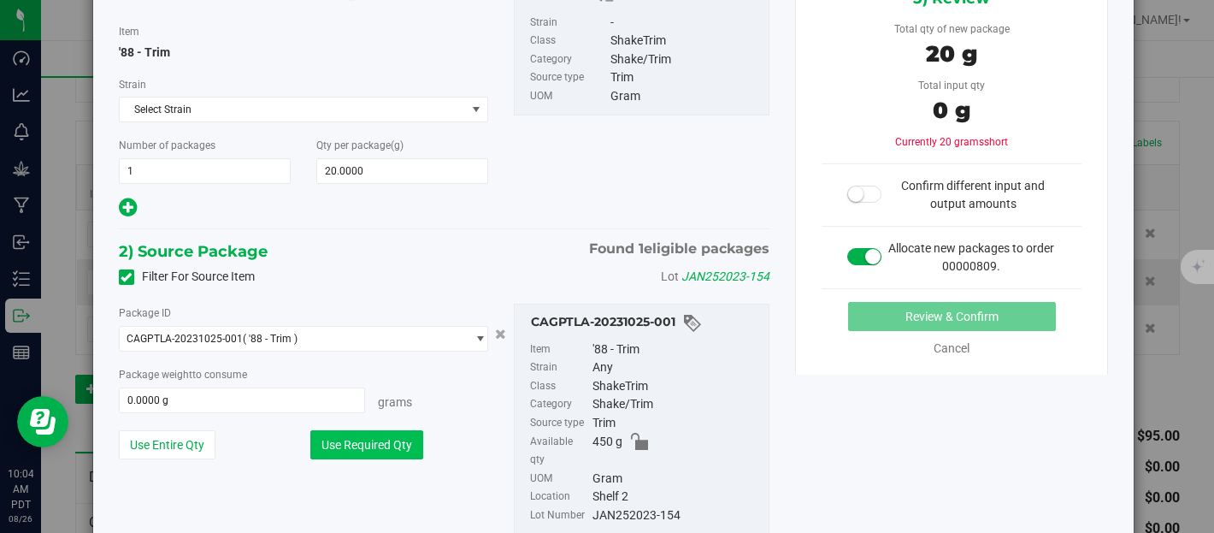
click at [386, 446] on button "Use Required Qty" at bounding box center [366, 444] width 113 height 29
type input "20.0000 g"
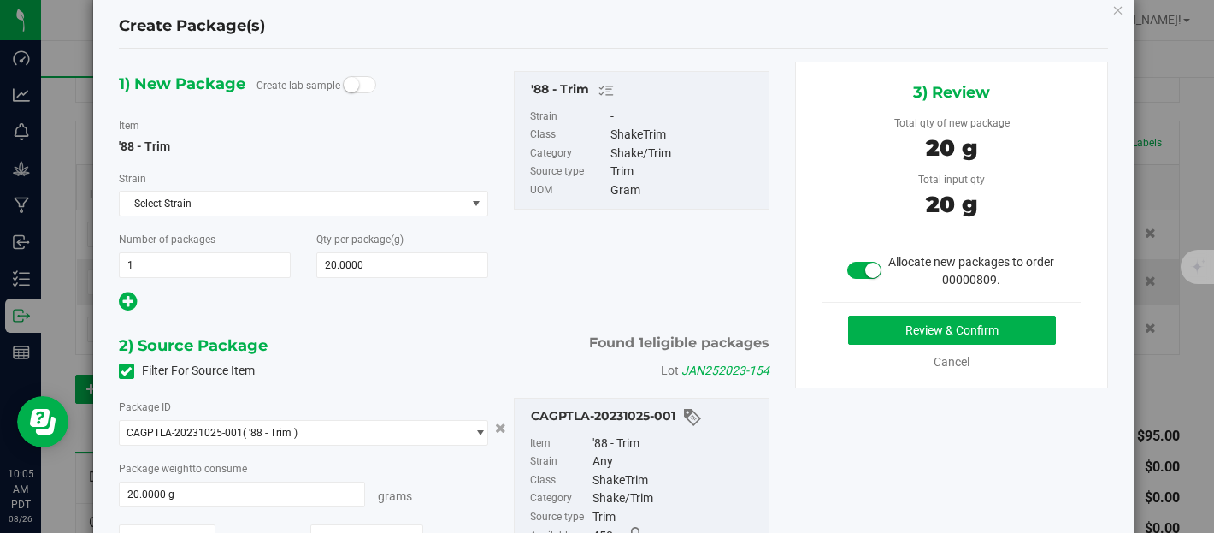
scroll to position [0, 0]
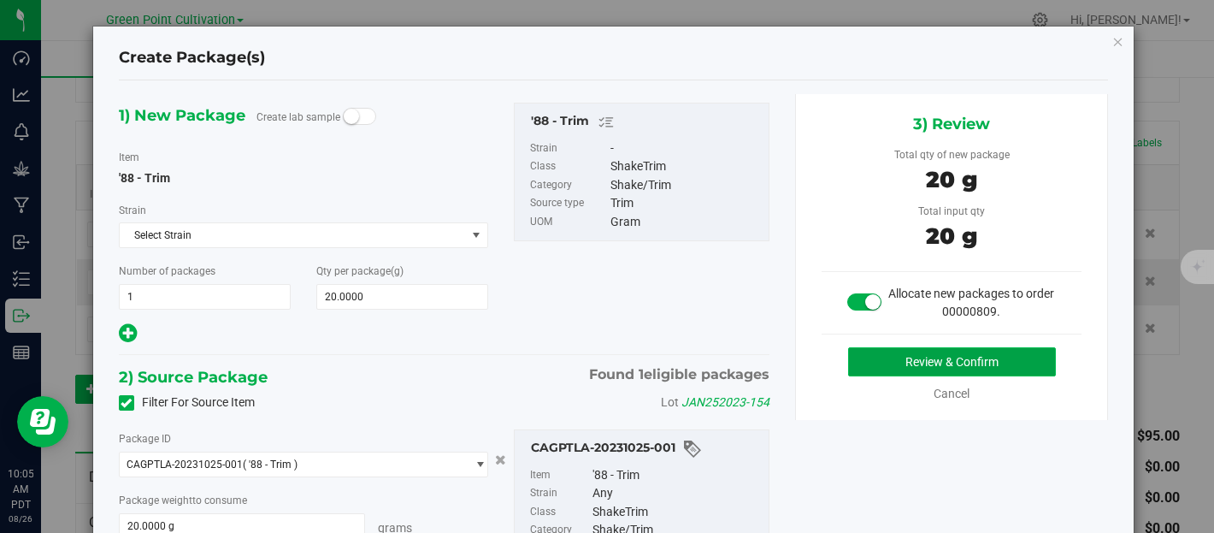
click at [973, 360] on button "Review & Confirm" at bounding box center [952, 361] width 208 height 29
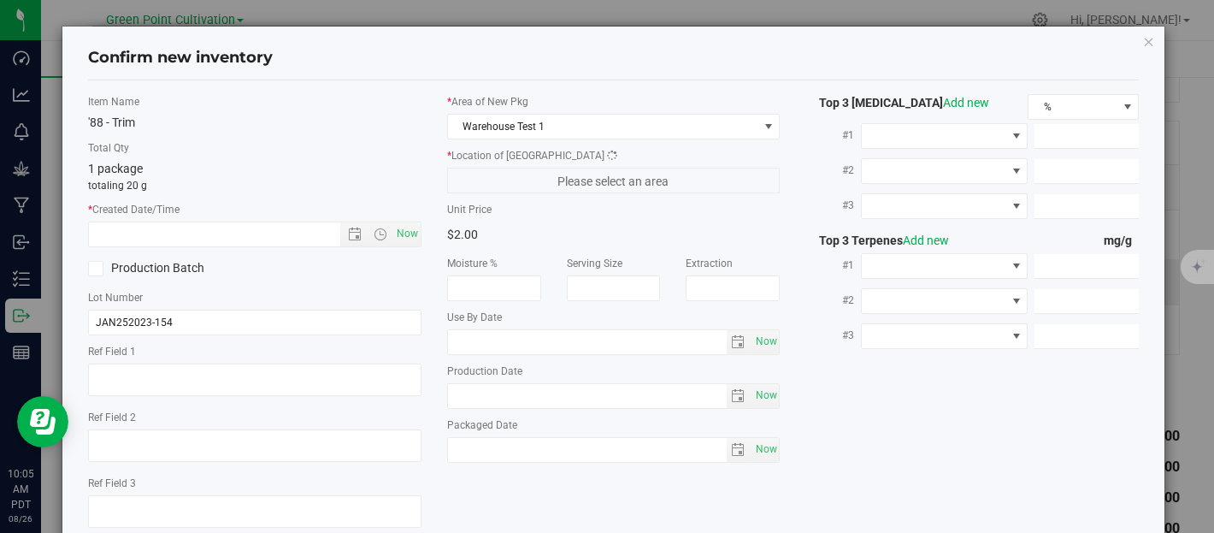
type input "[DATE]"
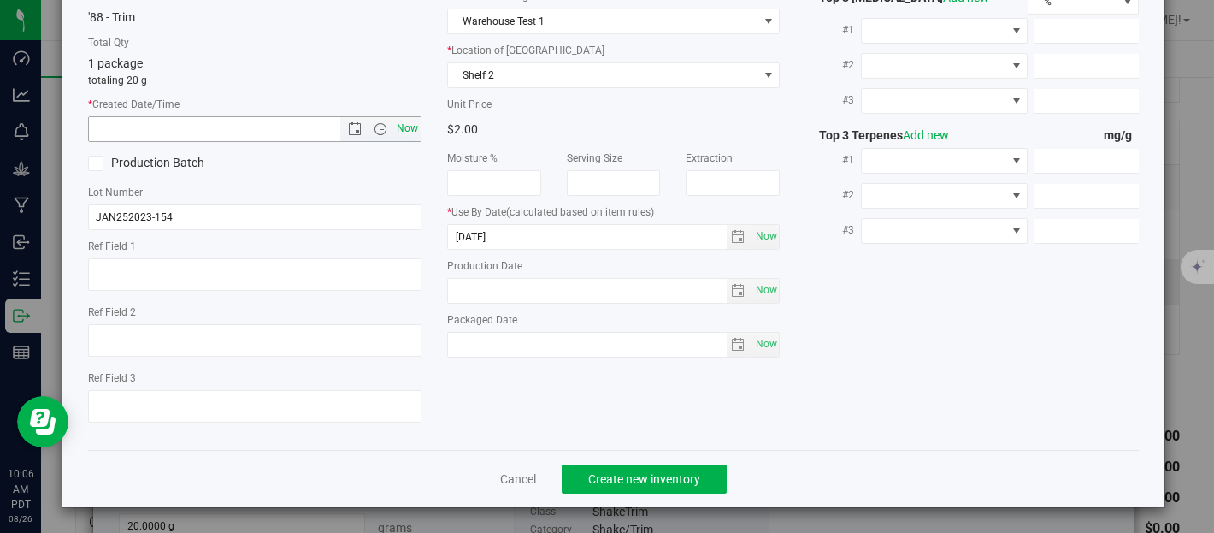
click at [404, 127] on span "Now" at bounding box center [406, 128] width 29 height 25
type input "[DATE] 10:06 AM"
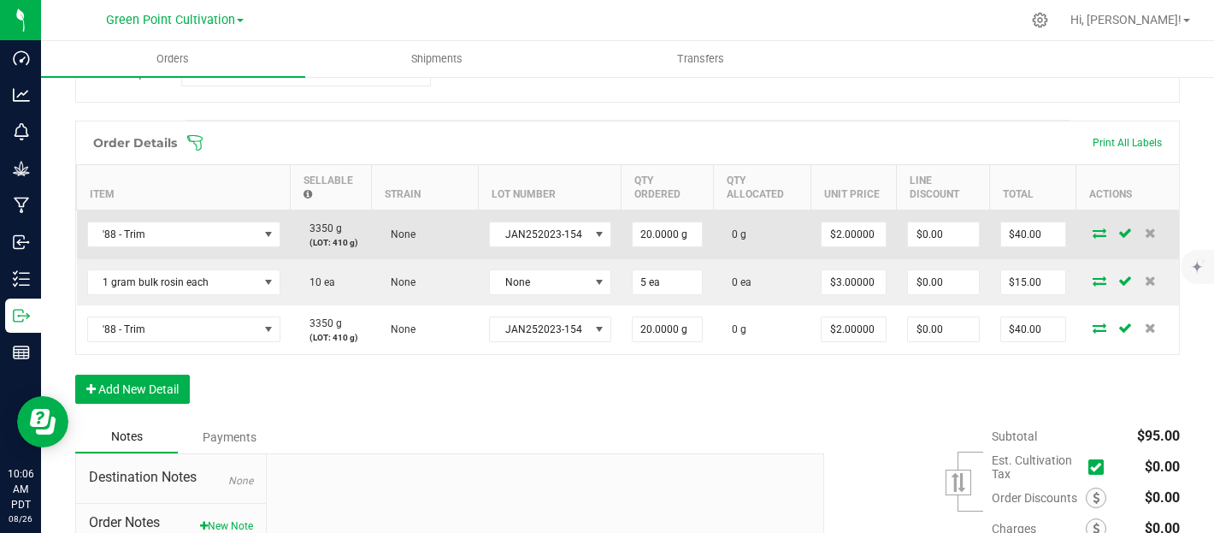
click at [1096, 232] on icon at bounding box center [1100, 232] width 14 height 10
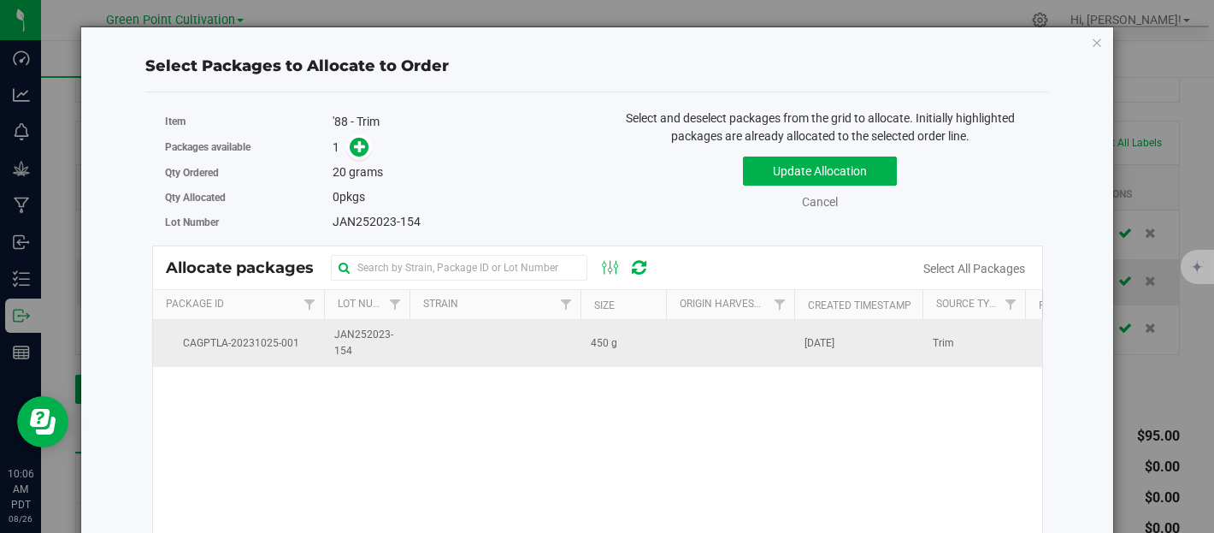
click at [410, 346] on td at bounding box center [495, 343] width 171 height 46
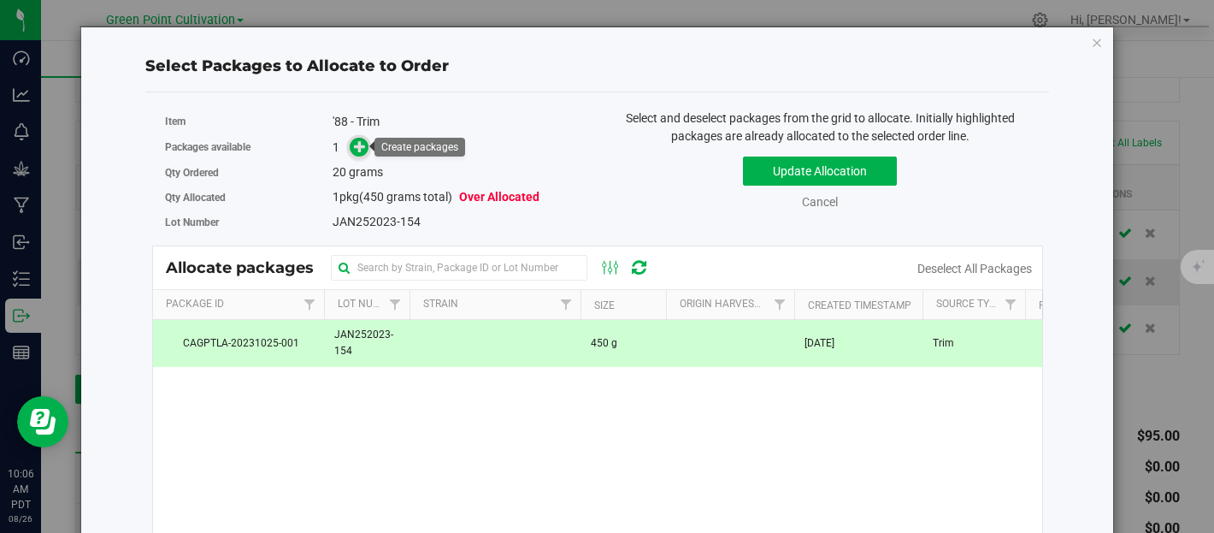
click at [361, 151] on icon at bounding box center [360, 146] width 12 height 12
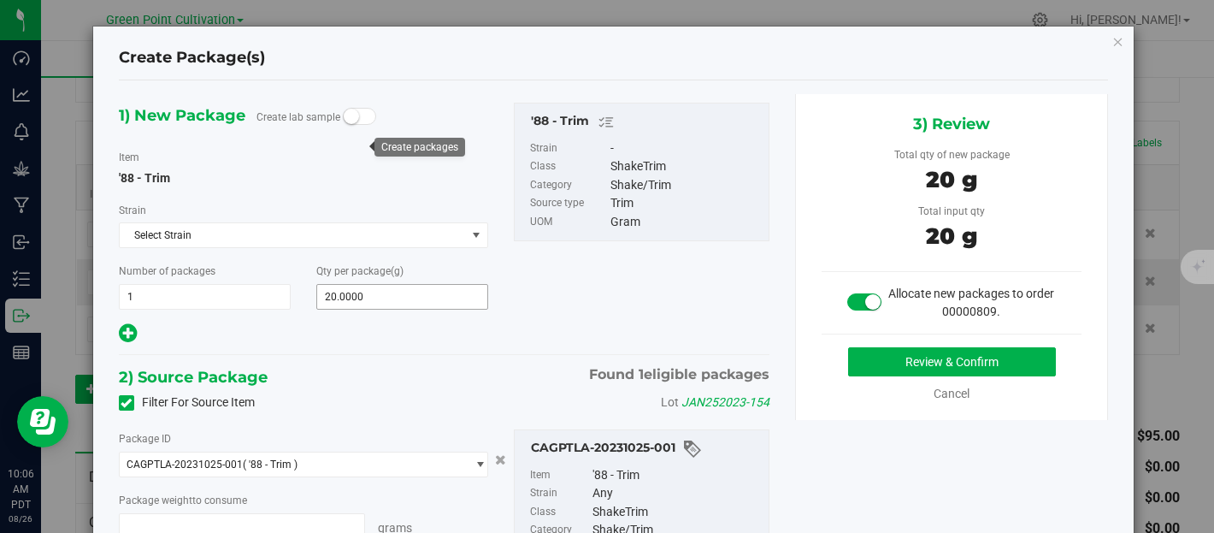
type input "20.0000 g"
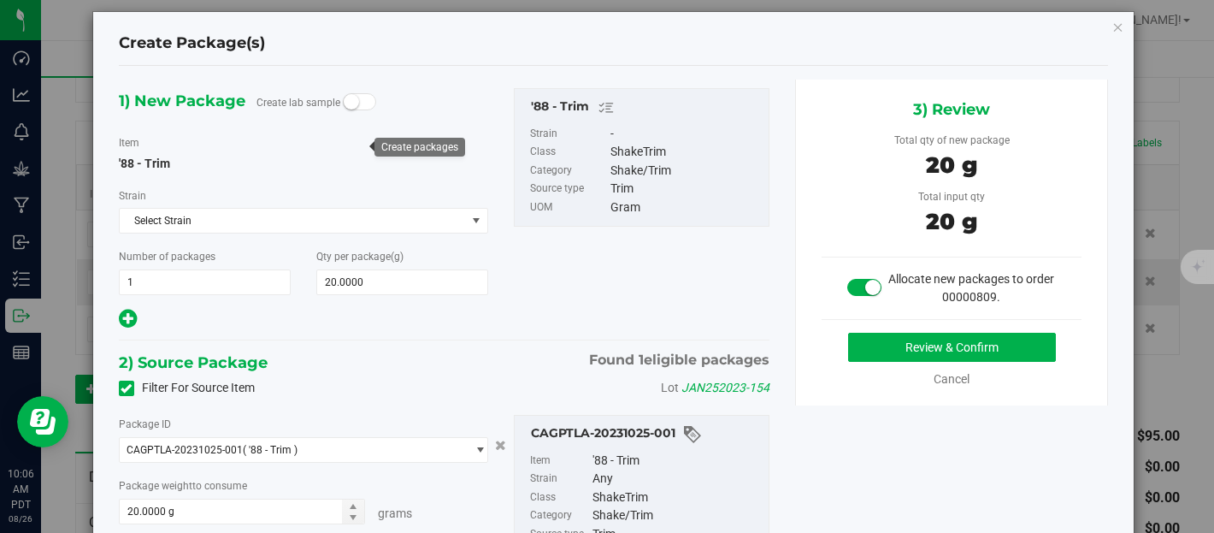
scroll to position [15, 0]
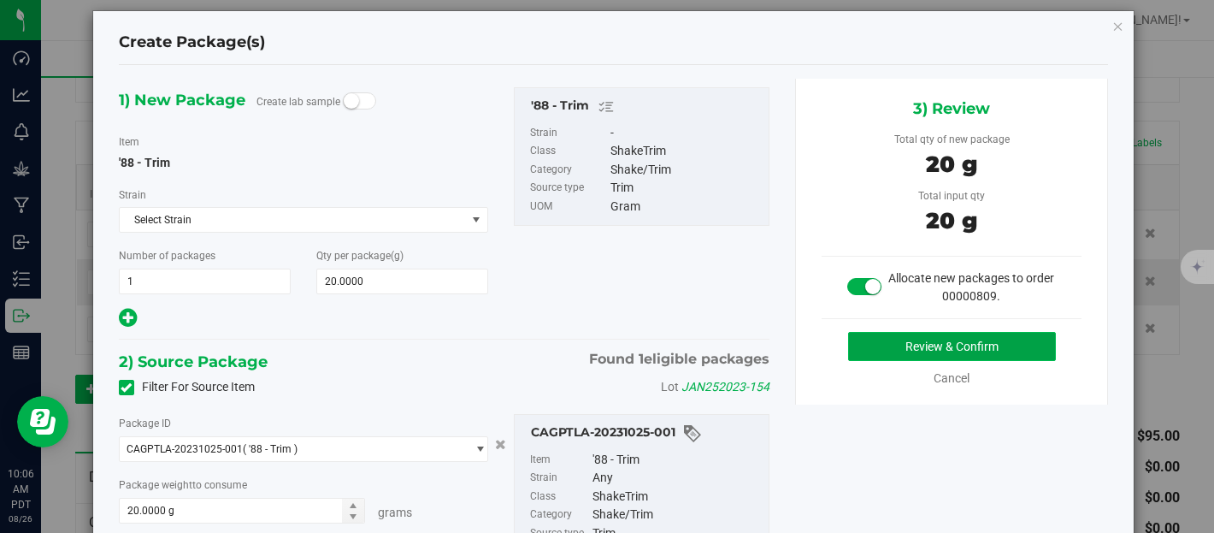
click at [925, 351] on button "Review & Confirm" at bounding box center [952, 346] width 208 height 29
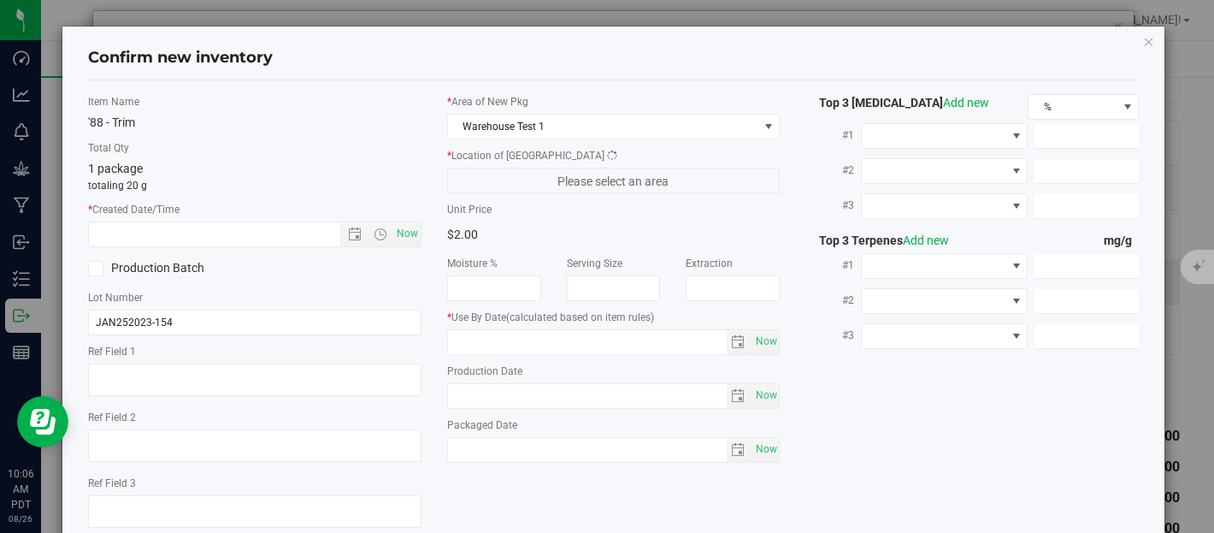
type input "[DATE]"
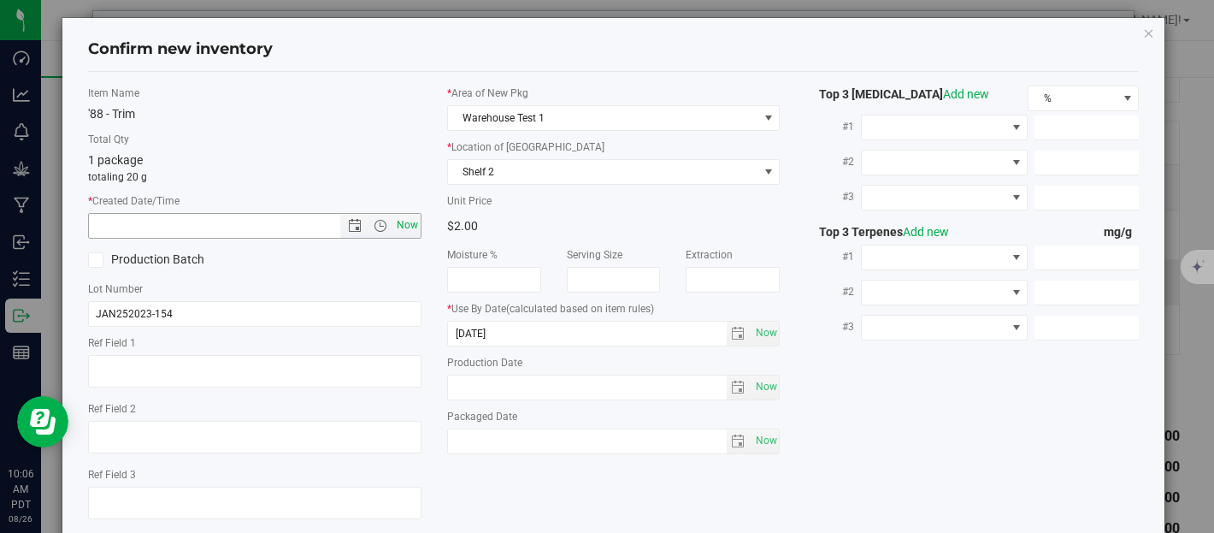
click at [410, 223] on span "Now" at bounding box center [406, 225] width 29 height 25
type input "[DATE] 10:06 AM"
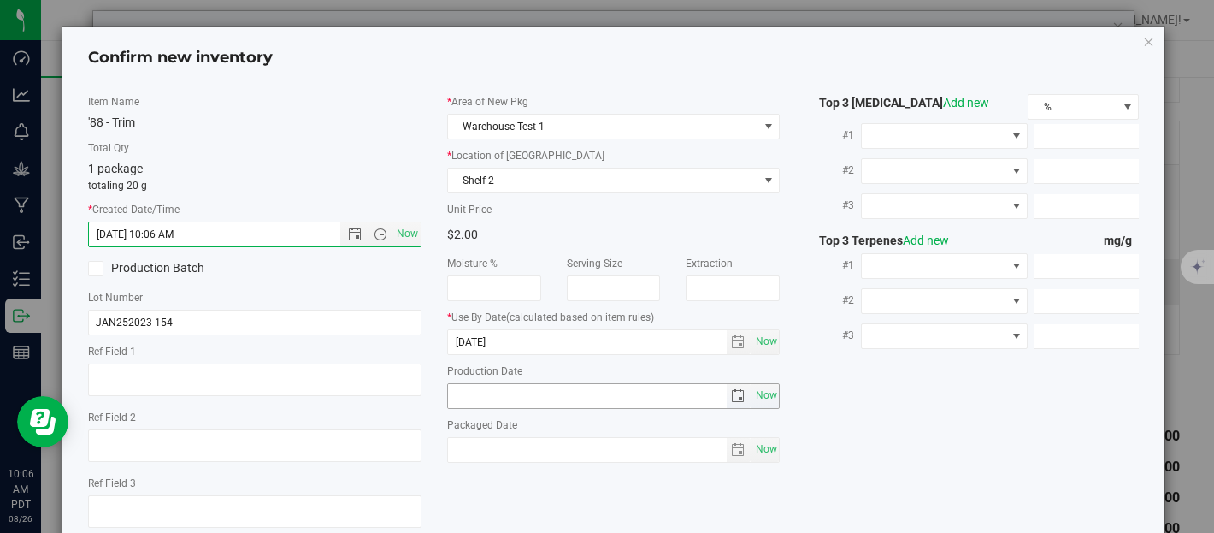
scroll to position [105, 0]
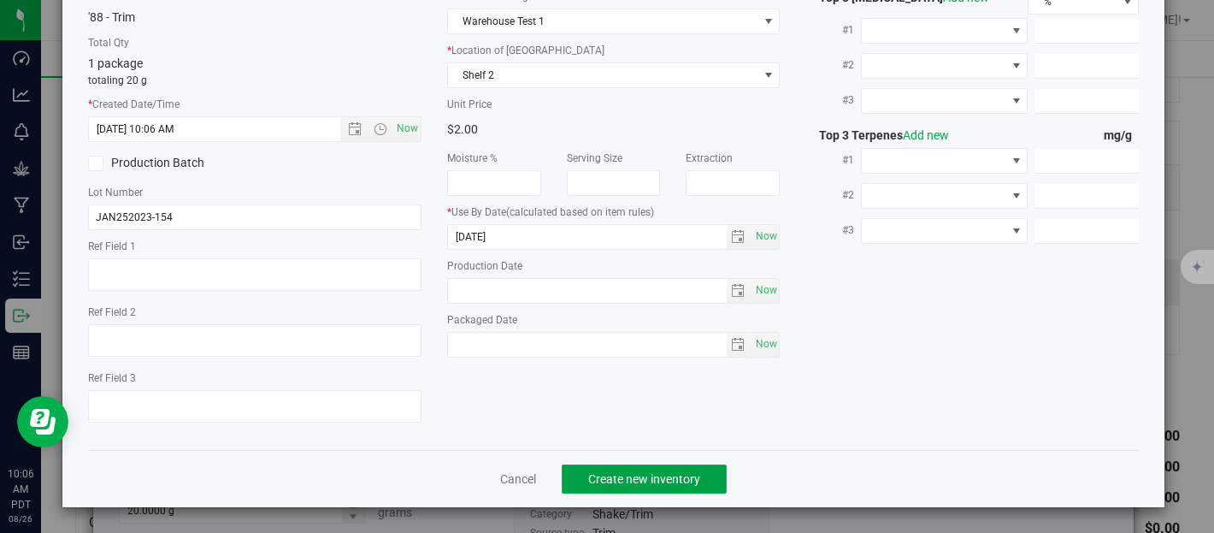
click at [688, 485] on button "Create new inventory" at bounding box center [644, 478] width 165 height 29
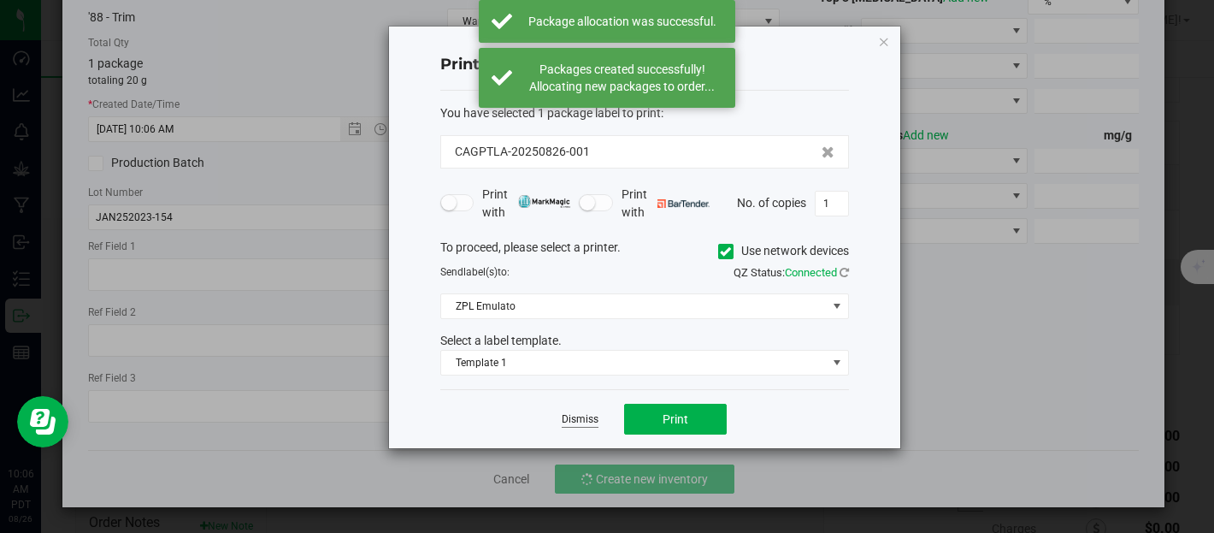
click at [575, 415] on link "Dismiss" at bounding box center [580, 419] width 37 height 15
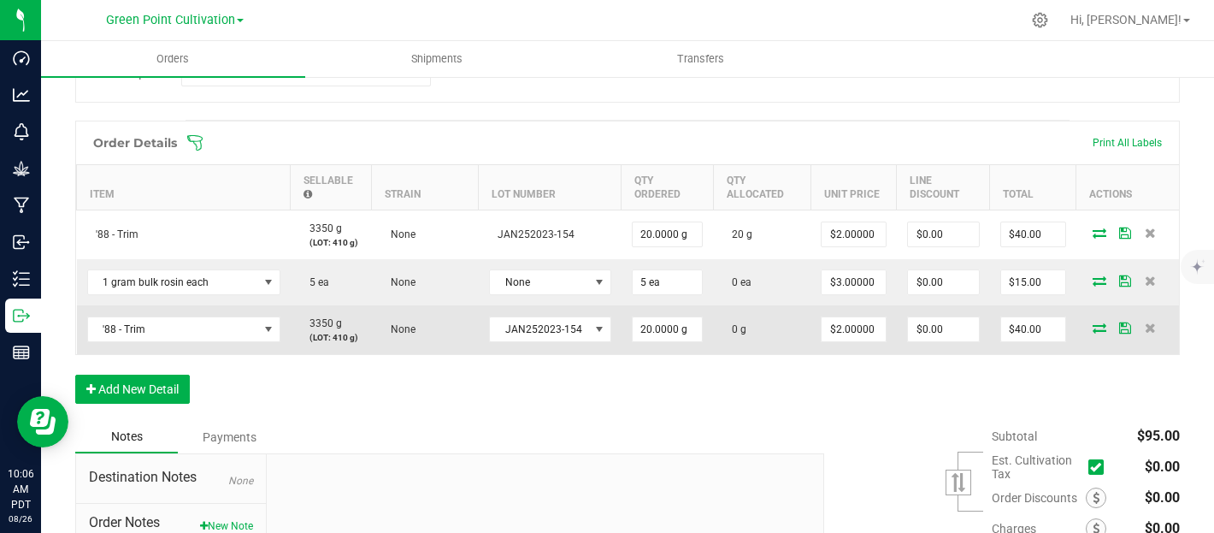
click at [1099, 326] on icon at bounding box center [1100, 327] width 14 height 10
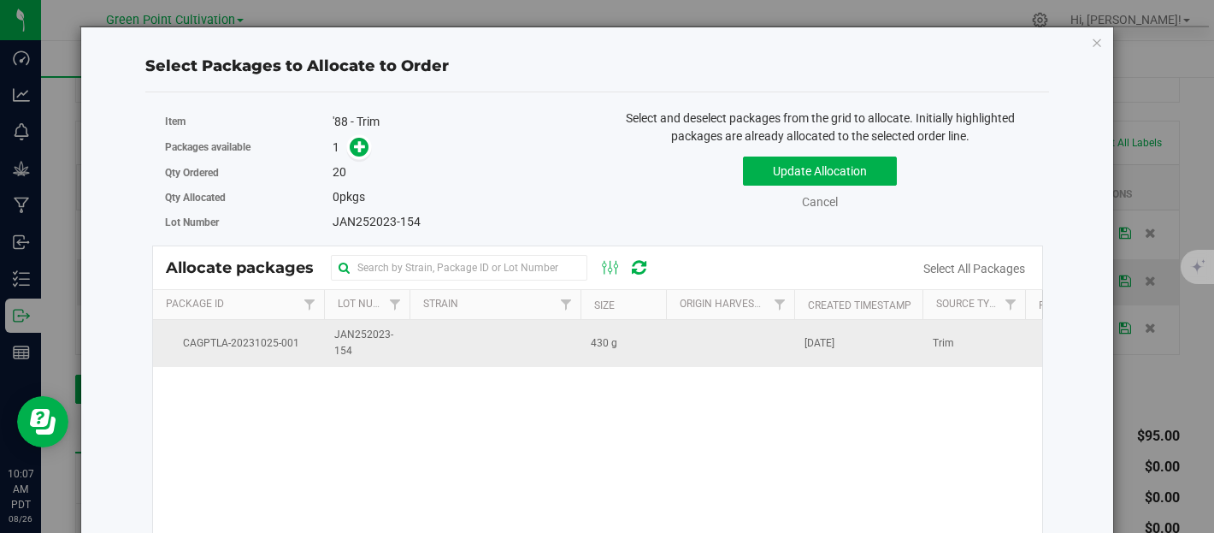
click at [517, 347] on td at bounding box center [495, 343] width 171 height 46
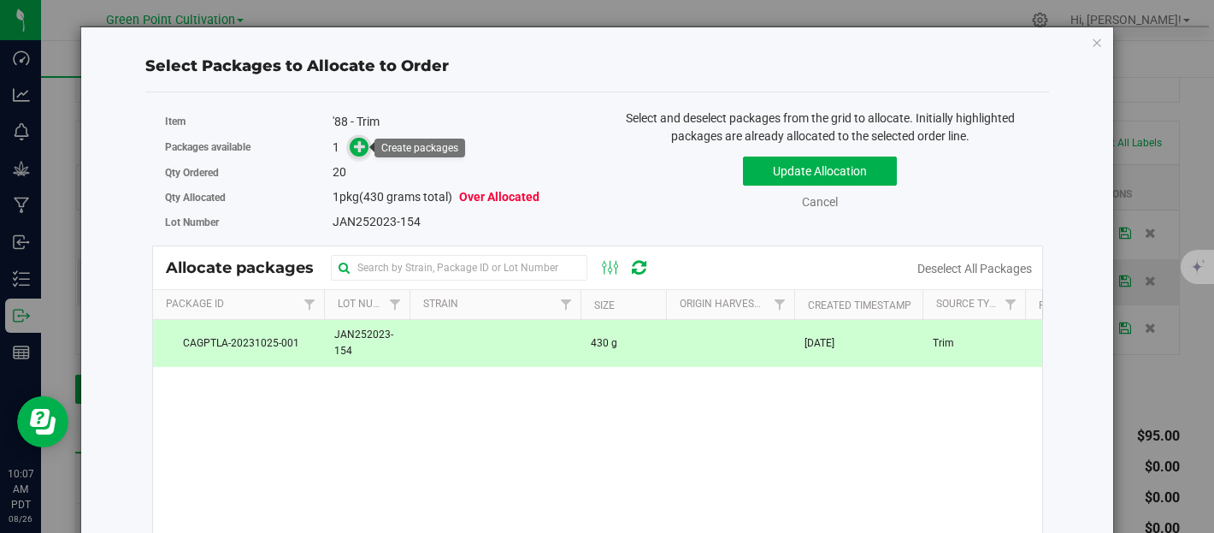
click at [363, 150] on icon at bounding box center [360, 146] width 12 height 12
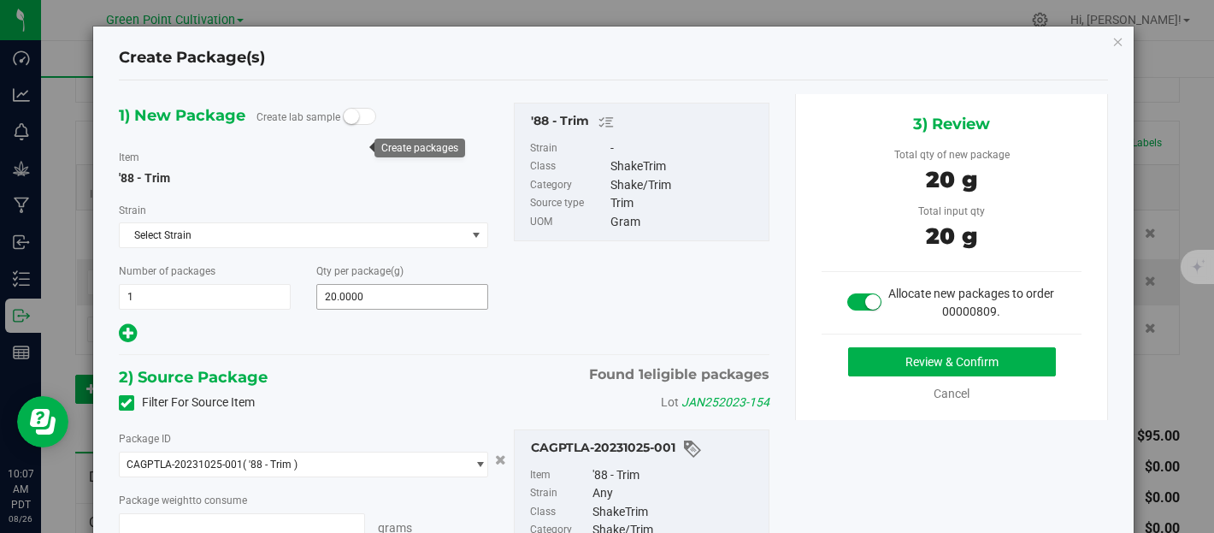
type input "20.0000 g"
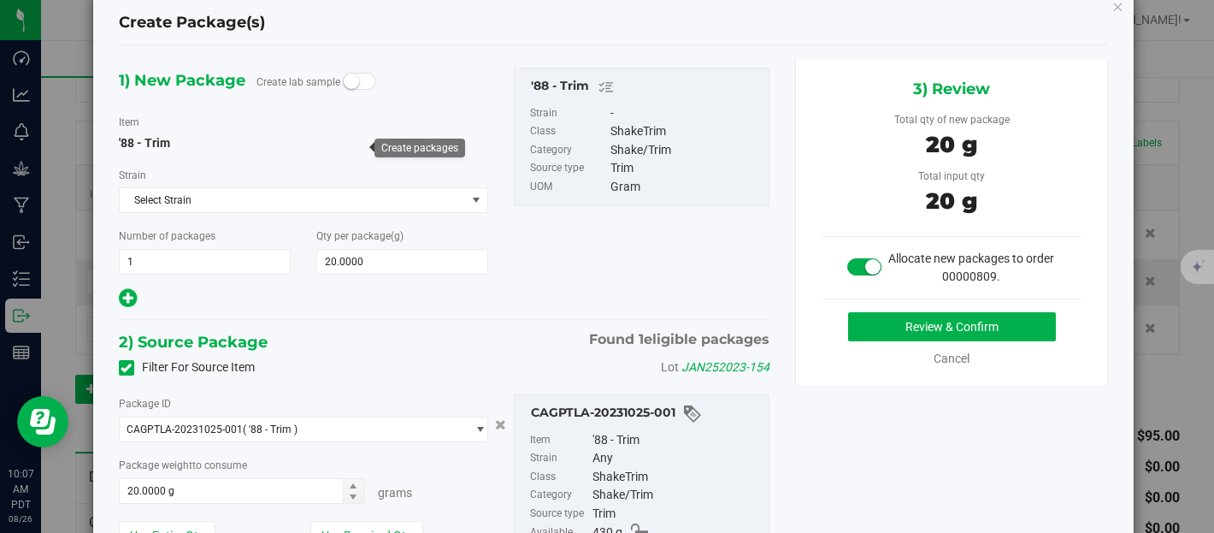
scroll to position [7, 0]
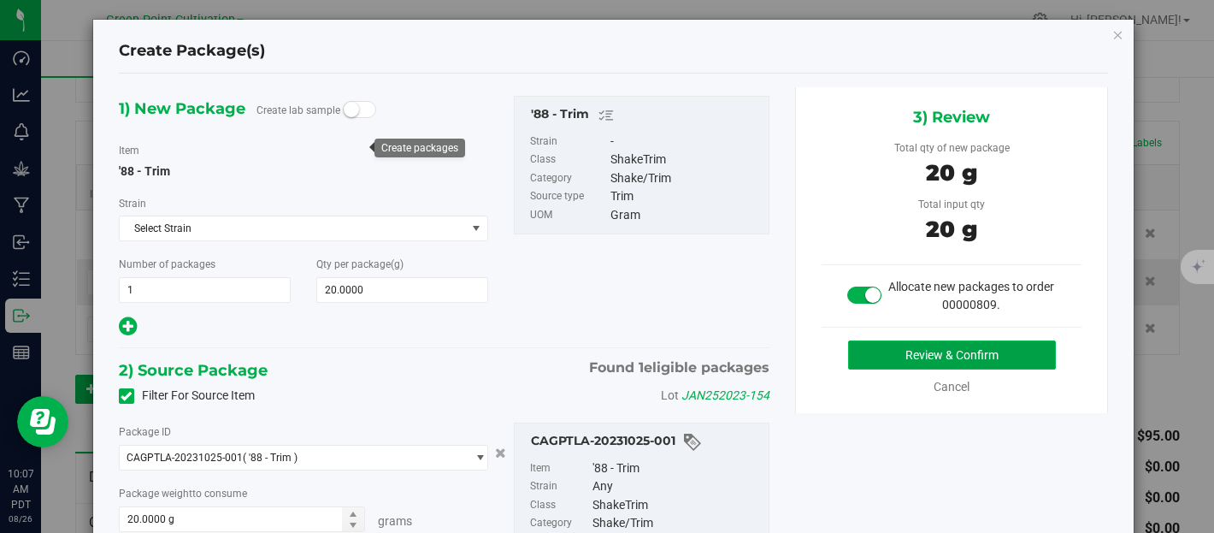
click at [913, 347] on button "Review & Confirm" at bounding box center [952, 354] width 208 height 29
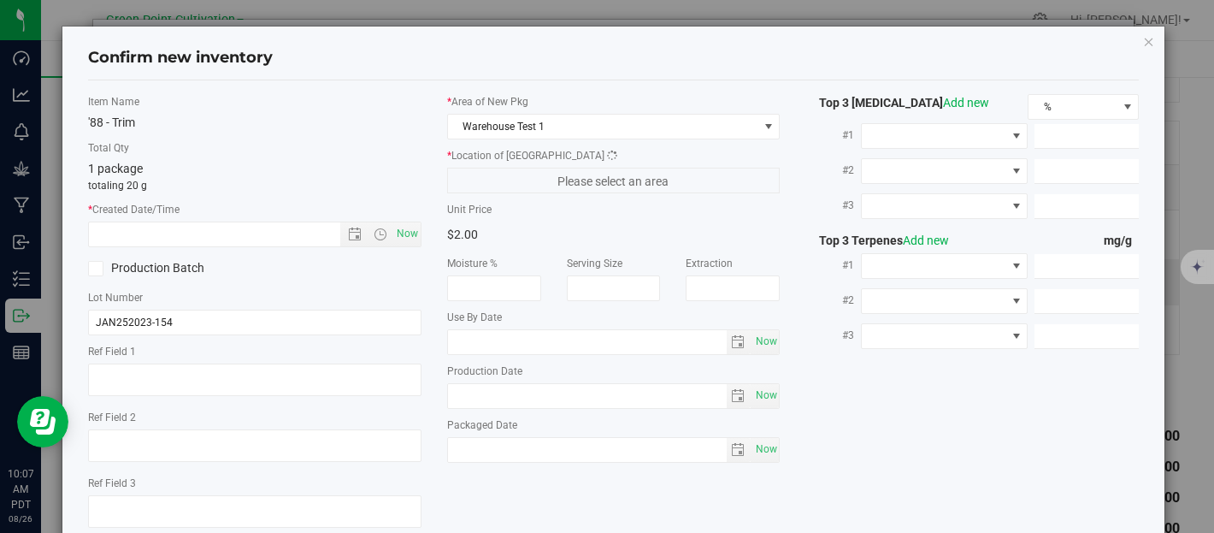
type input "[DATE]"
click at [404, 234] on span "Now" at bounding box center [406, 233] width 29 height 25
type input "[DATE] 10:07 AM"
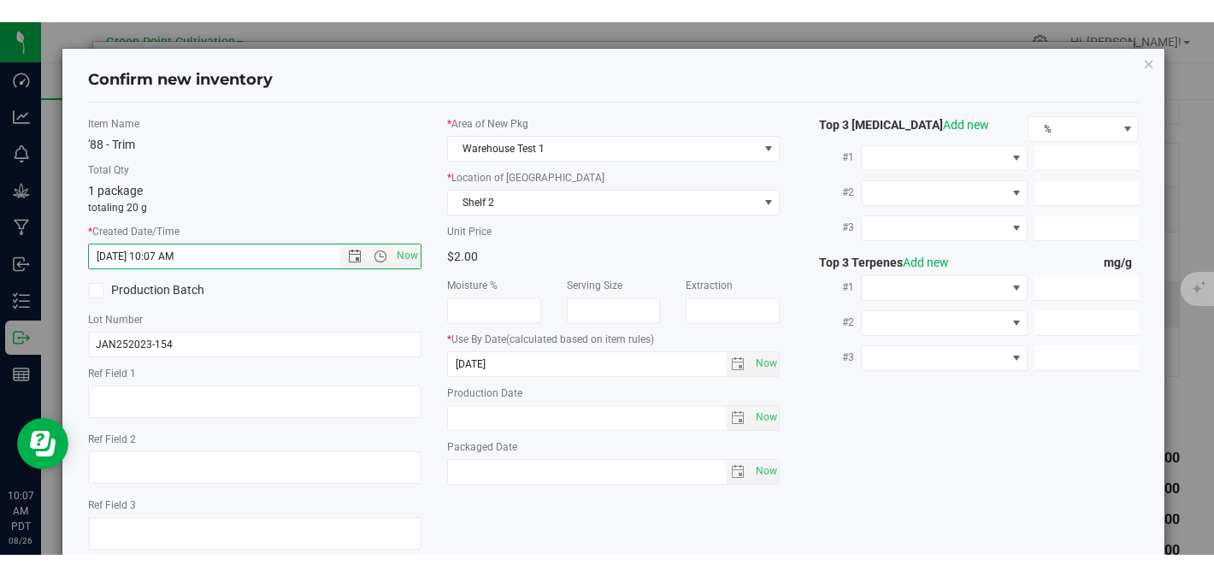
scroll to position [105, 0]
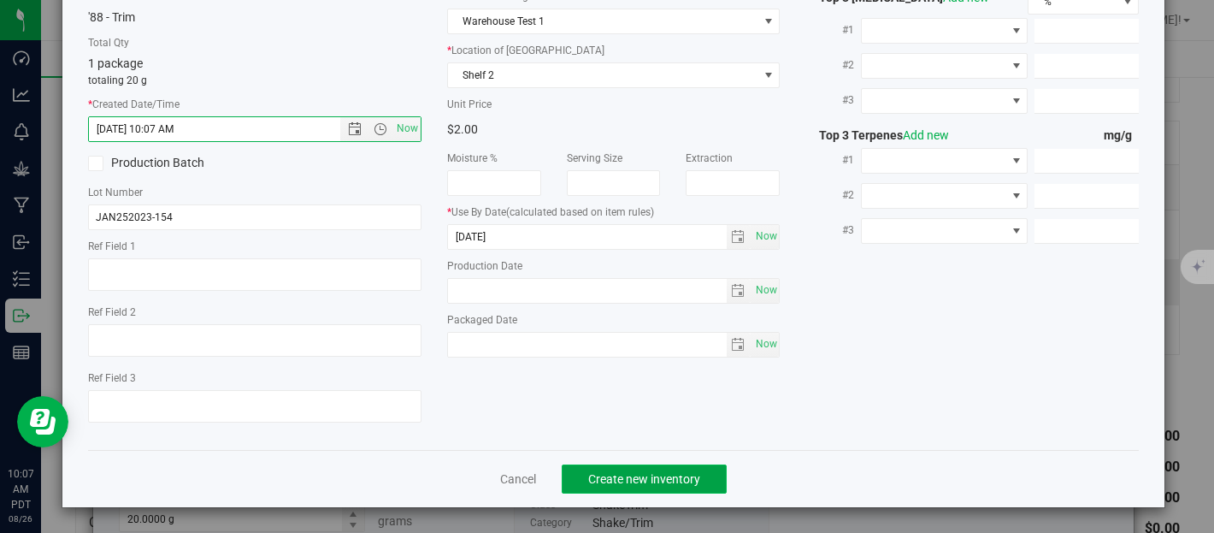
click at [663, 477] on span "Create new inventory" at bounding box center [644, 479] width 112 height 14
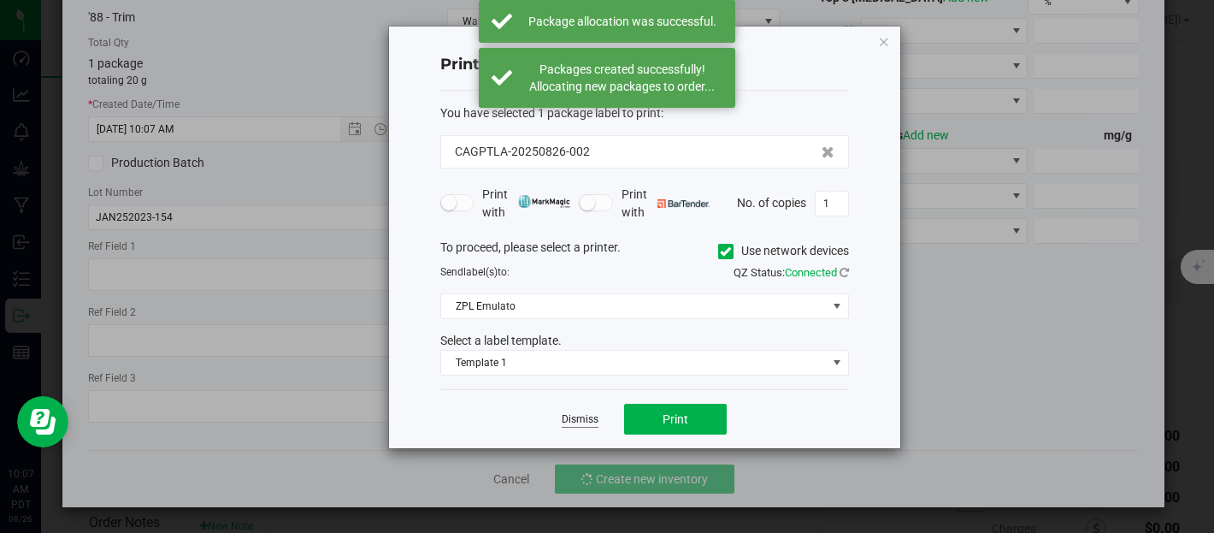
click at [578, 418] on link "Dismiss" at bounding box center [580, 419] width 37 height 15
